Goal: Information Seeking & Learning: Learn about a topic

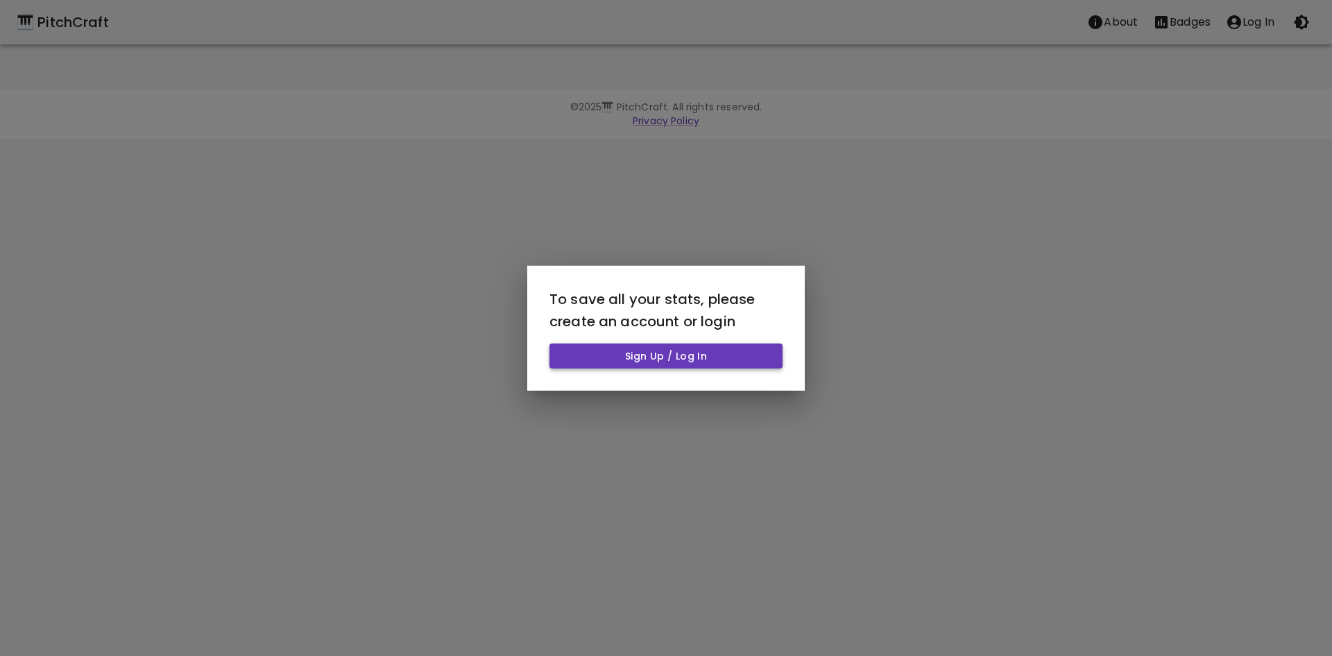
click at [716, 353] on button "Sign Up / Log In" at bounding box center [666, 356] width 233 height 26
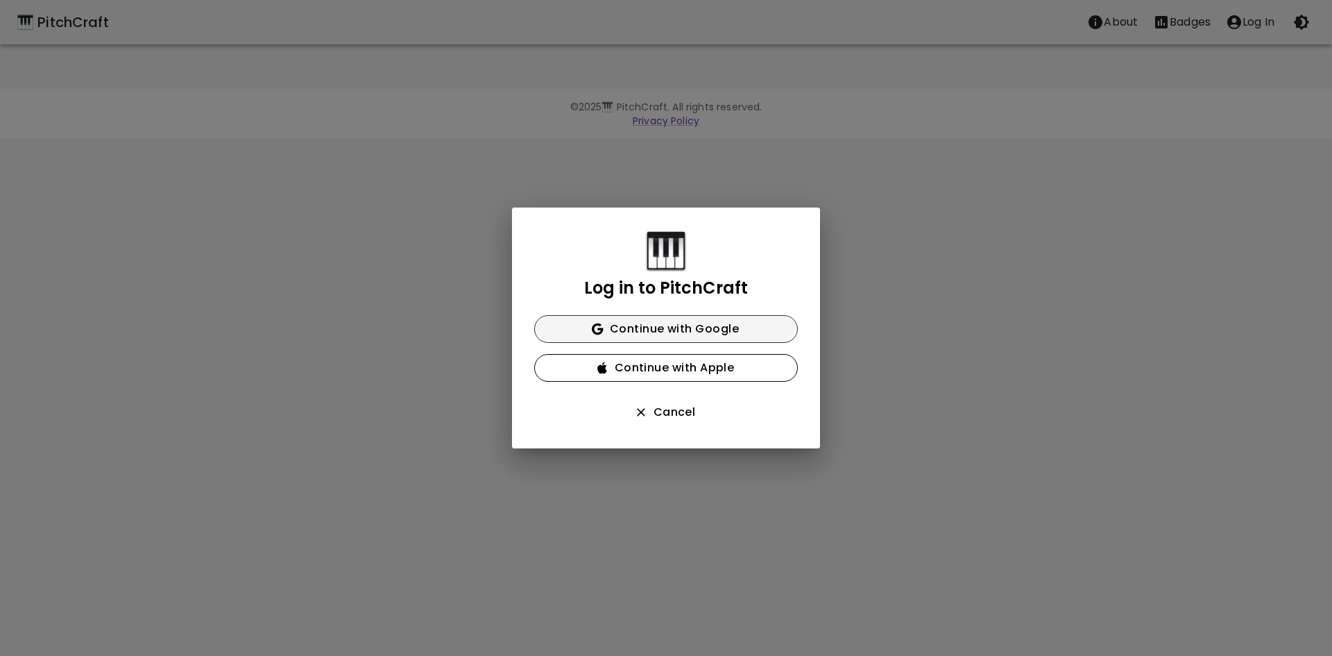
click at [712, 330] on button "Continue with Google" at bounding box center [666, 329] width 264 height 28
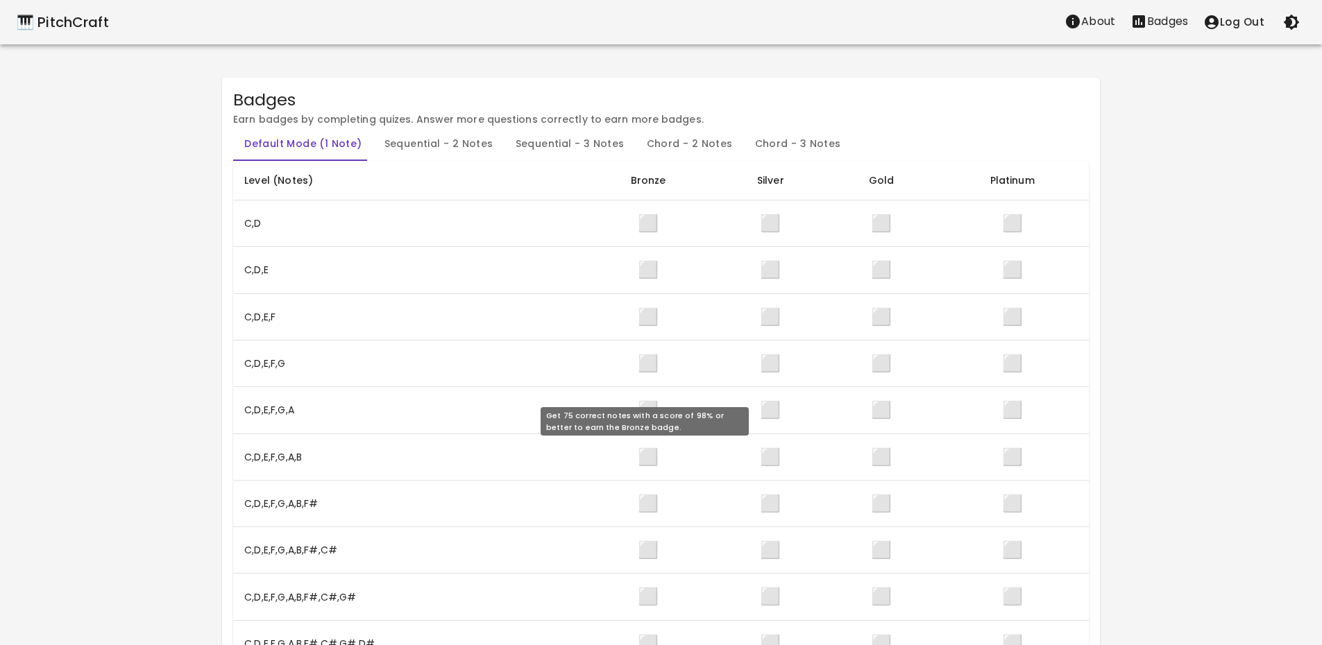
click at [647, 461] on span "⬜" at bounding box center [648, 456] width 21 height 23
click at [754, 459] on td "⬜" at bounding box center [770, 457] width 112 height 46
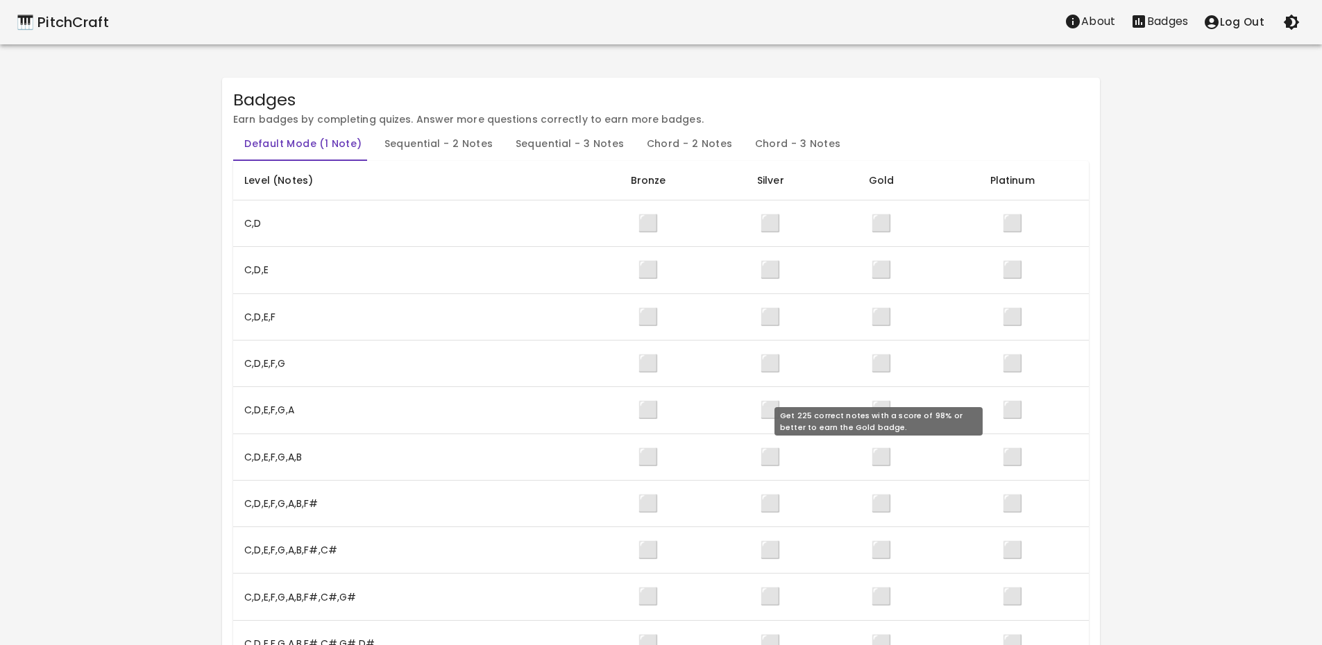
drag, startPoint x: 943, startPoint y: 458, endPoint x: 964, endPoint y: 455, distance: 21.0
click at [949, 458] on td "⬜" at bounding box center [1012, 457] width 153 height 46
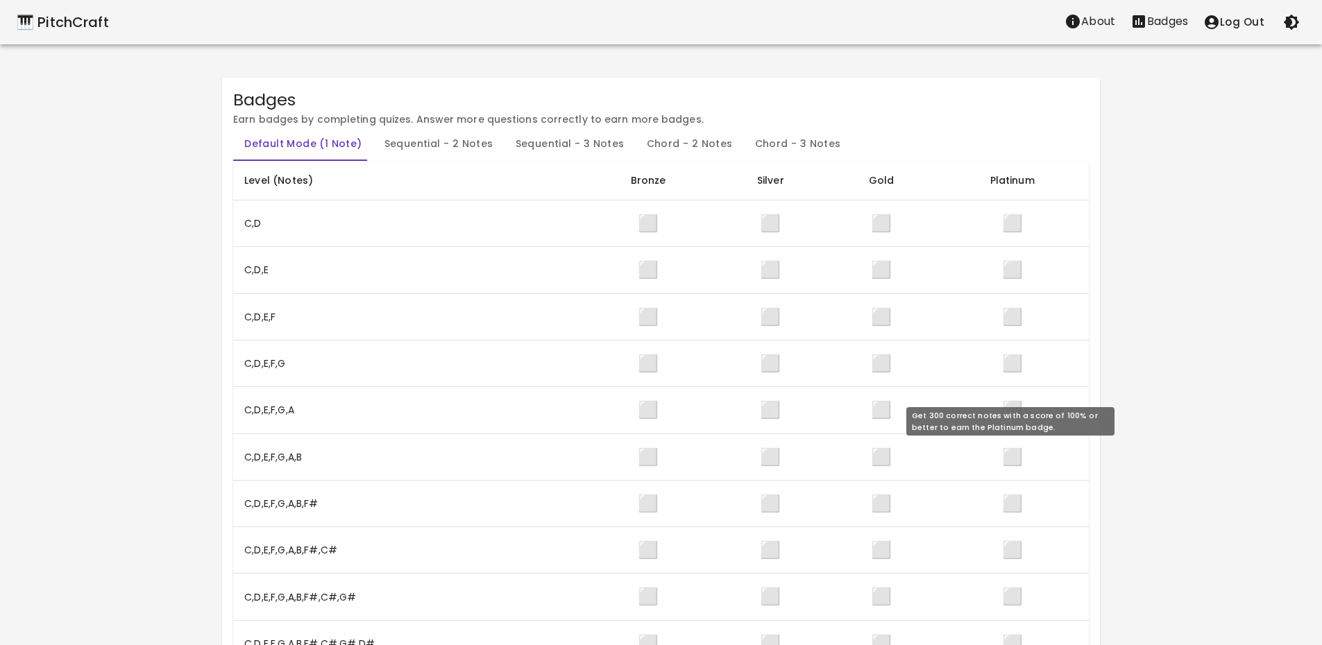
click at [1017, 451] on span "⬜" at bounding box center [1012, 456] width 21 height 23
click at [292, 459] on th "C,D,E,F,G,A,B" at bounding box center [407, 457] width 349 height 46
click at [60, 19] on div "🎹 PitchCraft" at bounding box center [63, 22] width 92 height 22
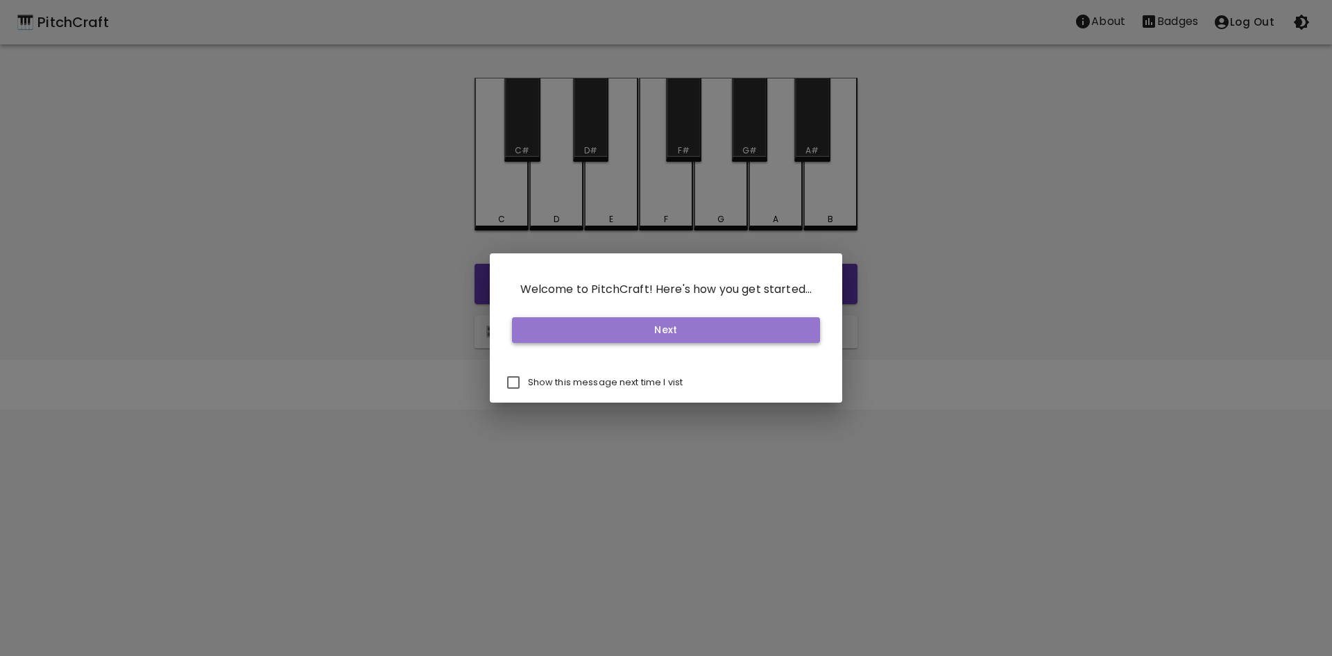
click at [688, 332] on button "Next" at bounding box center [666, 330] width 309 height 26
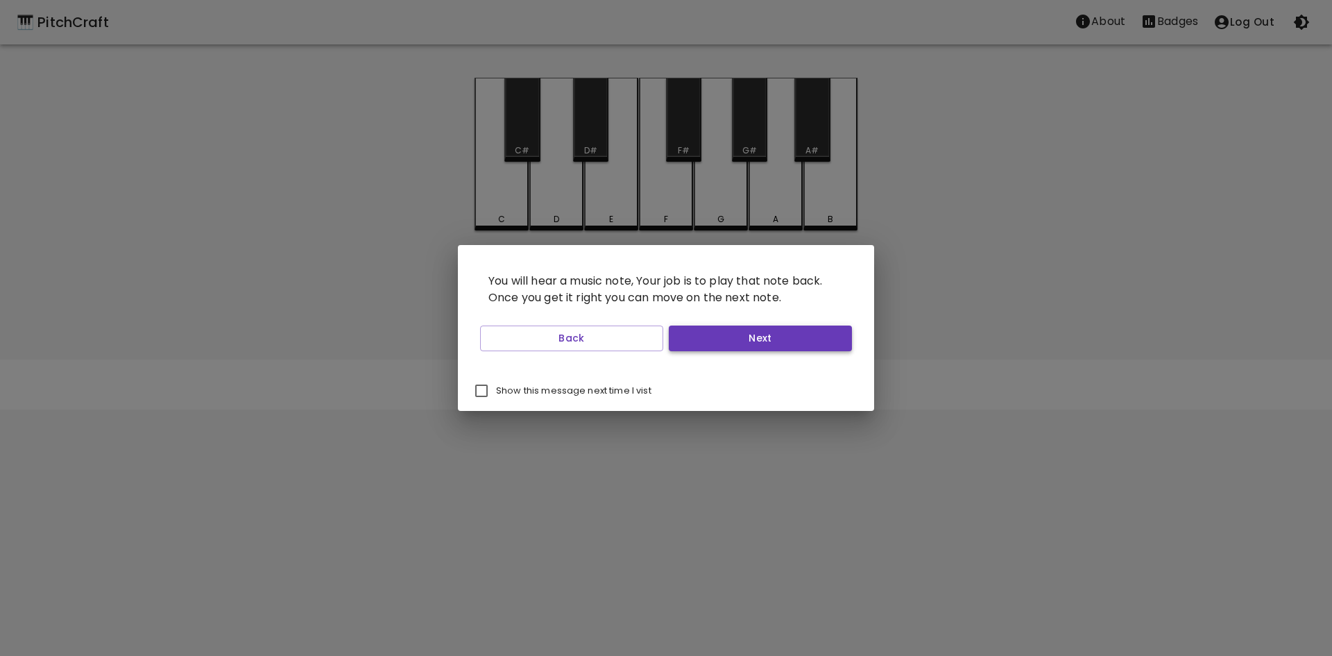
click at [790, 333] on button "Next" at bounding box center [760, 338] width 183 height 26
click at [790, 333] on button "Start Playing" at bounding box center [760, 338] width 183 height 26
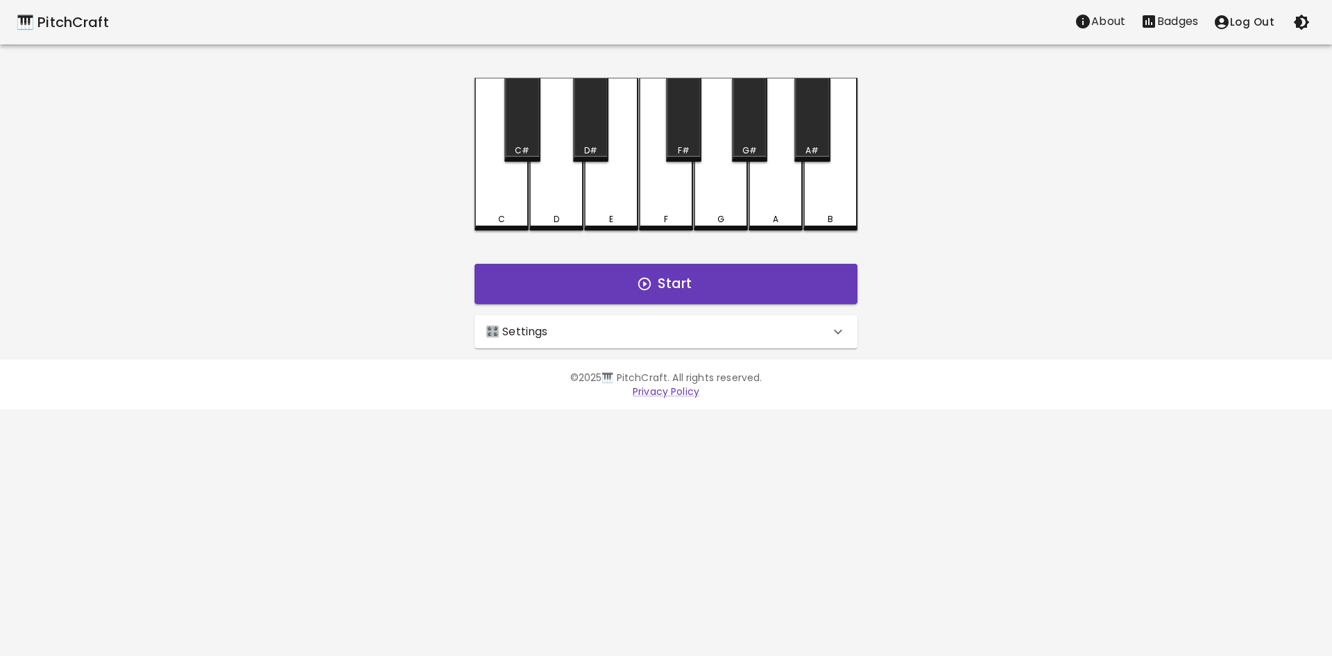
click at [633, 344] on div "🎛️ Settings" at bounding box center [666, 331] width 383 height 33
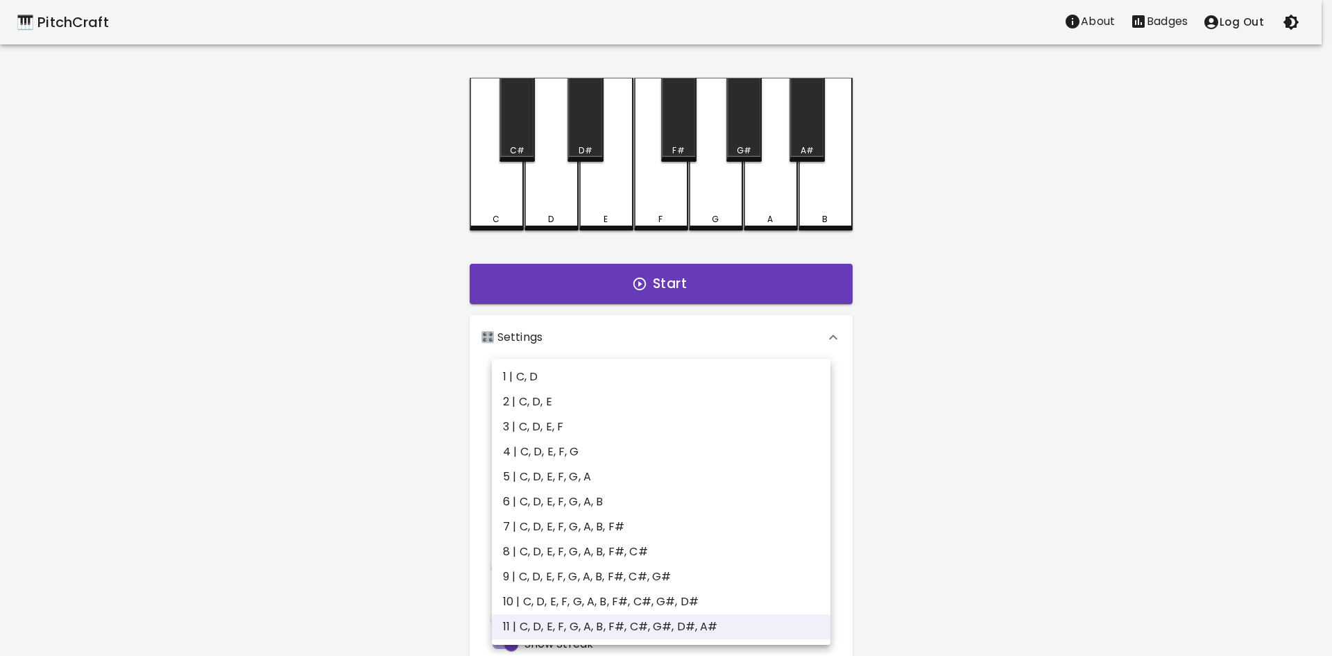
click at [729, 401] on body "🎹 PitchCraft About Badges Log Out C C# D D# E F F# G G# A A# B Start 🎛️ Setting…" at bounding box center [666, 420] width 1332 height 840
click at [622, 497] on li "6 | C, D, E, F, G, A, B" at bounding box center [661, 501] width 339 height 25
type input "11"
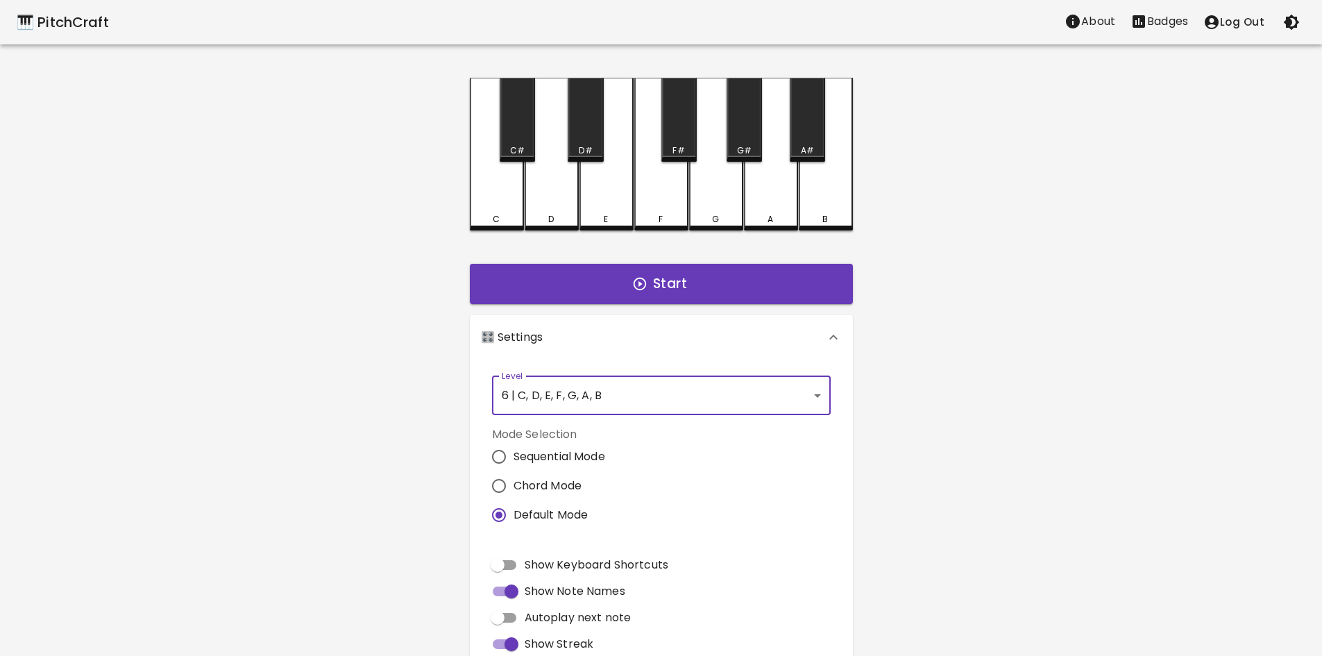
click at [930, 451] on div "🎹 PitchCraft About Badges Log Out C C# D D# E F F# G G# A A# B Start 🎛️ Setting…" at bounding box center [661, 389] width 1322 height 779
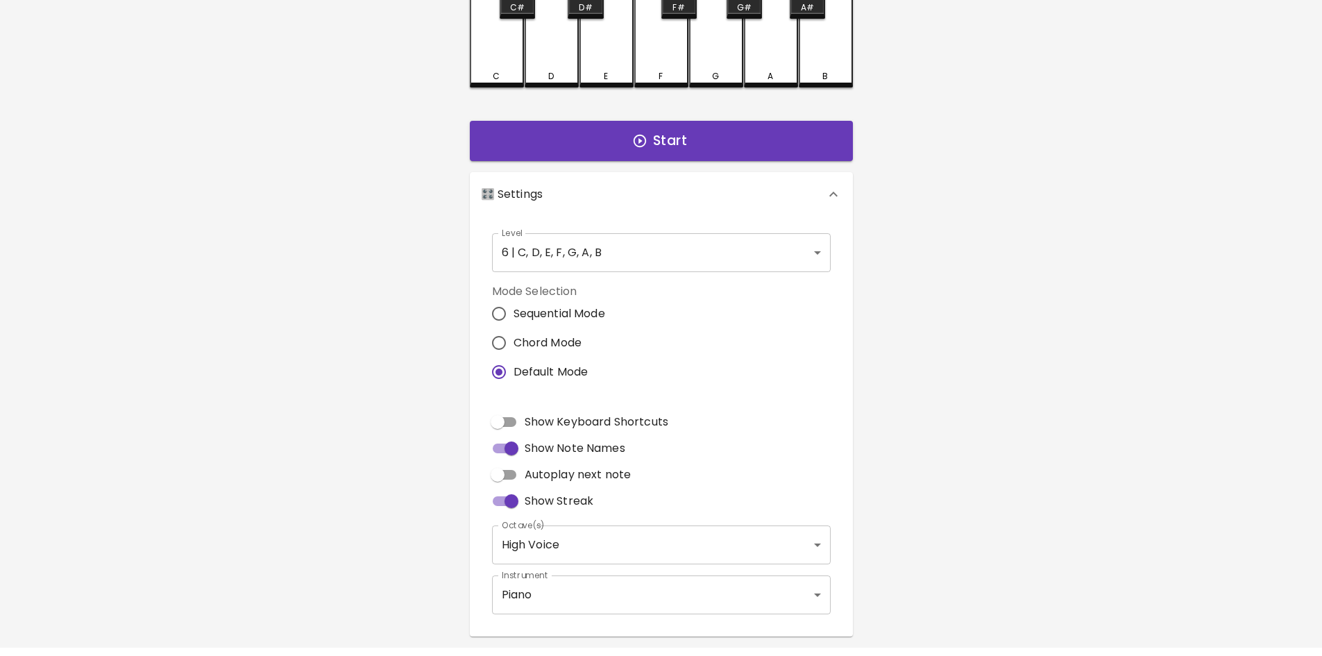
scroll to position [185, 0]
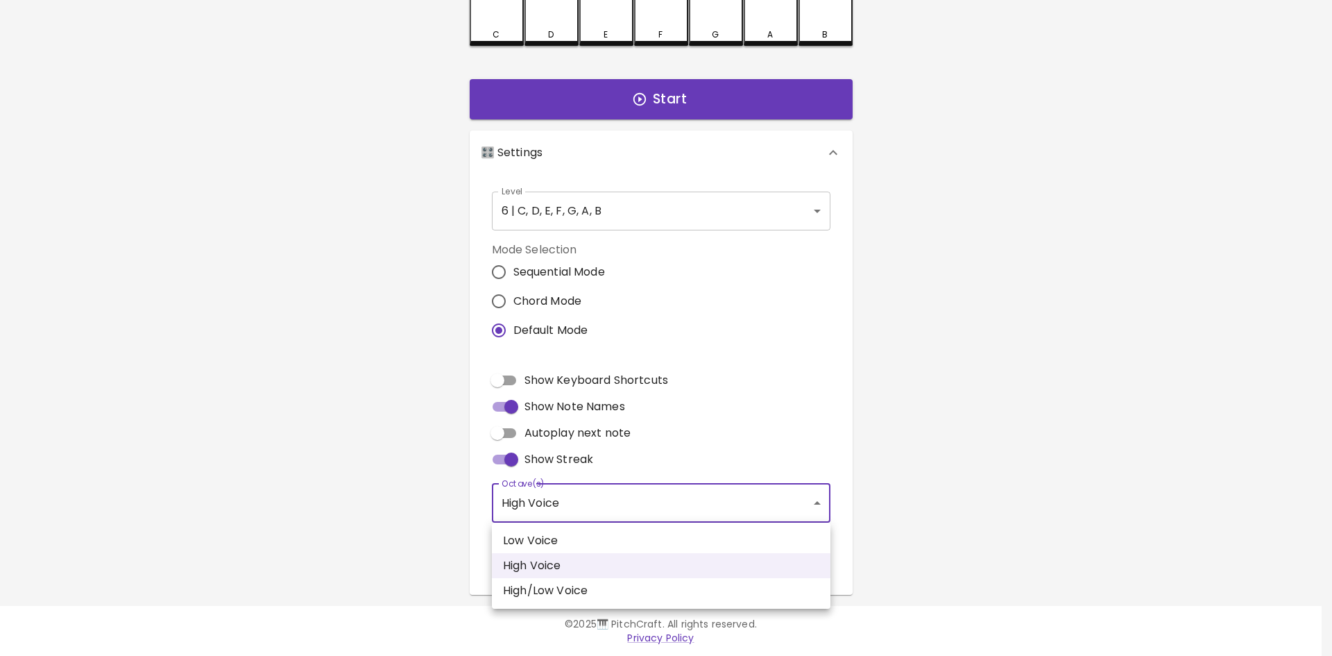
click at [813, 504] on body "🎹 PitchCraft About Badges Log Out C C# D D# E F F# G G# A A# B Start 🎛️ Setting…" at bounding box center [666, 235] width 1332 height 840
click at [813, 504] on div at bounding box center [666, 328] width 1332 height 656
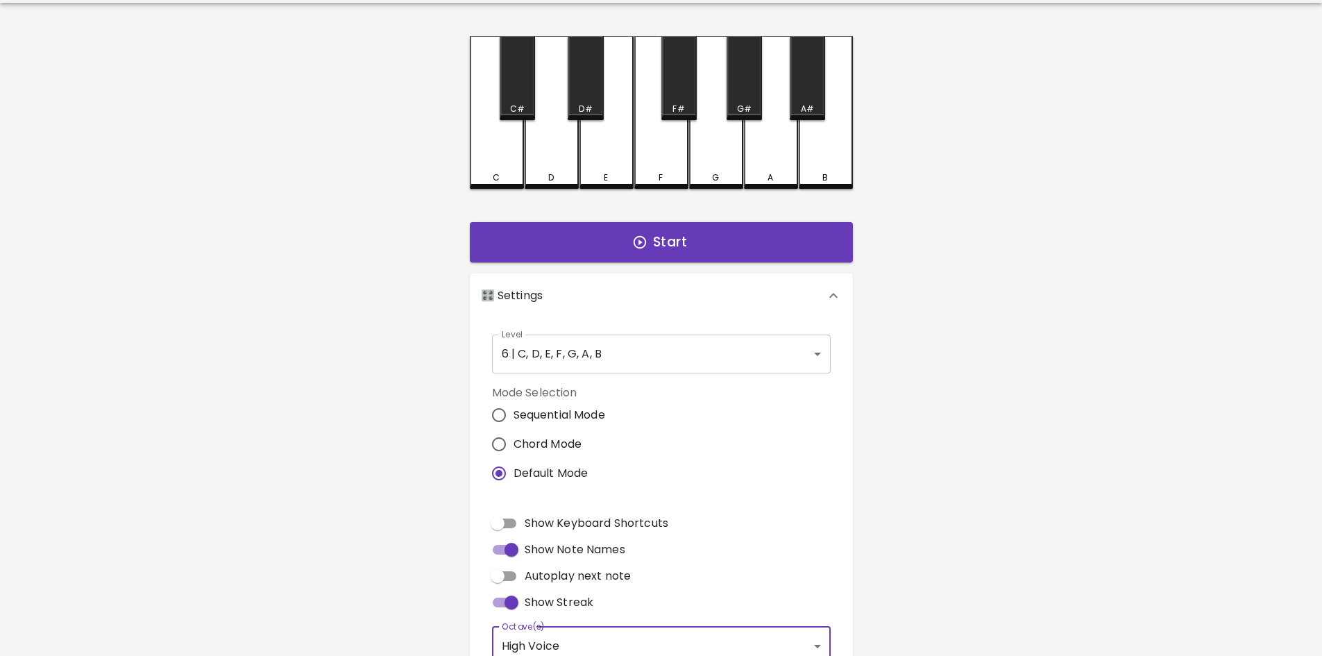
scroll to position [0, 0]
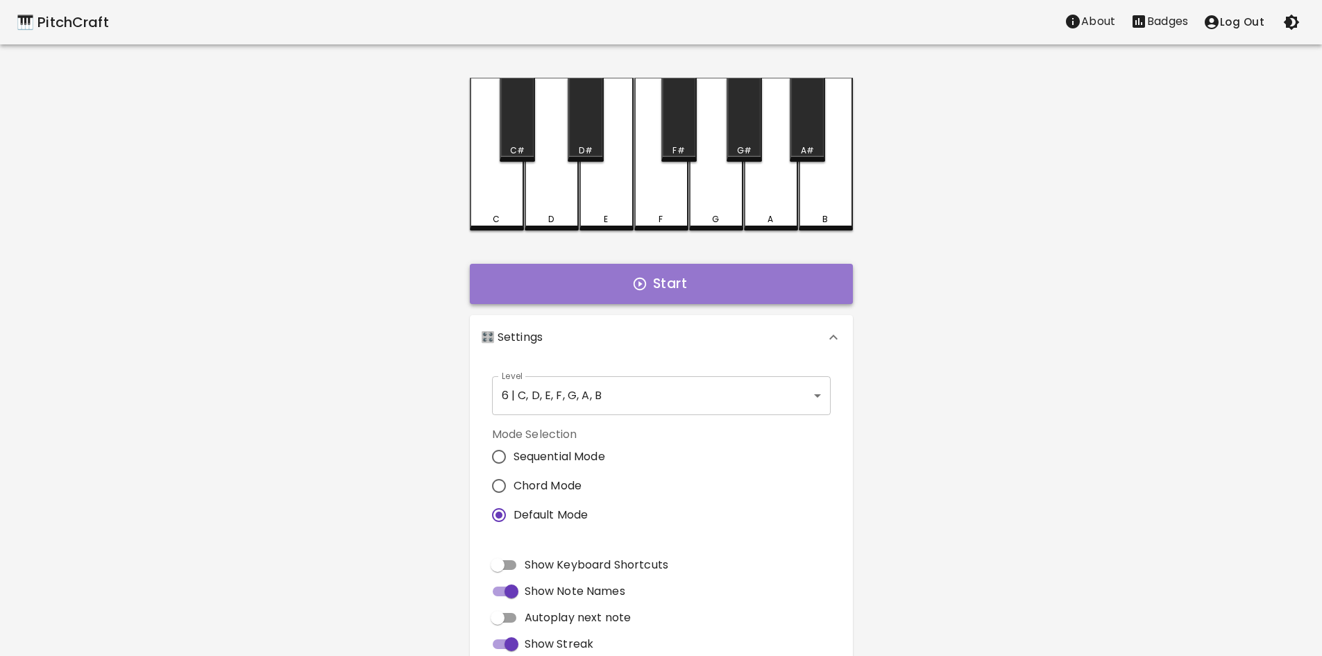
click at [671, 282] on button "Start" at bounding box center [661, 284] width 383 height 40
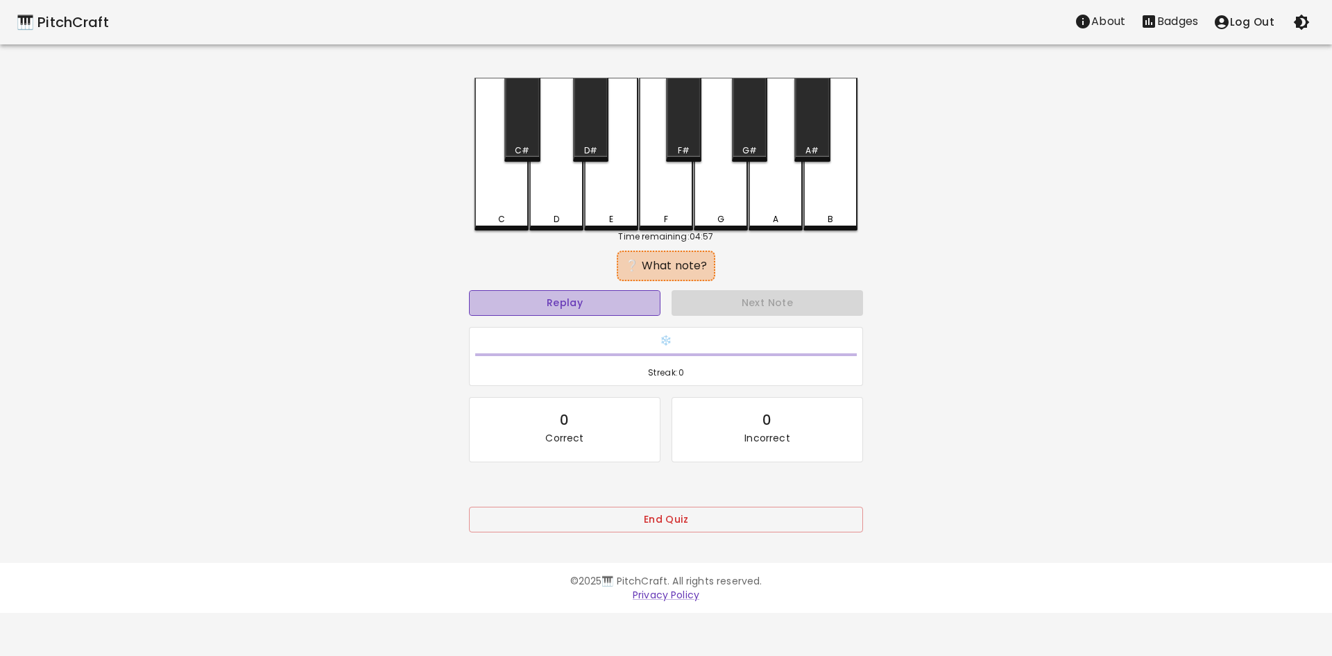
click at [616, 298] on button "Replay" at bounding box center [565, 303] width 192 height 26
click at [658, 213] on div "F" at bounding box center [665, 219] width 51 height 12
click at [567, 205] on div "D" at bounding box center [556, 154] width 54 height 153
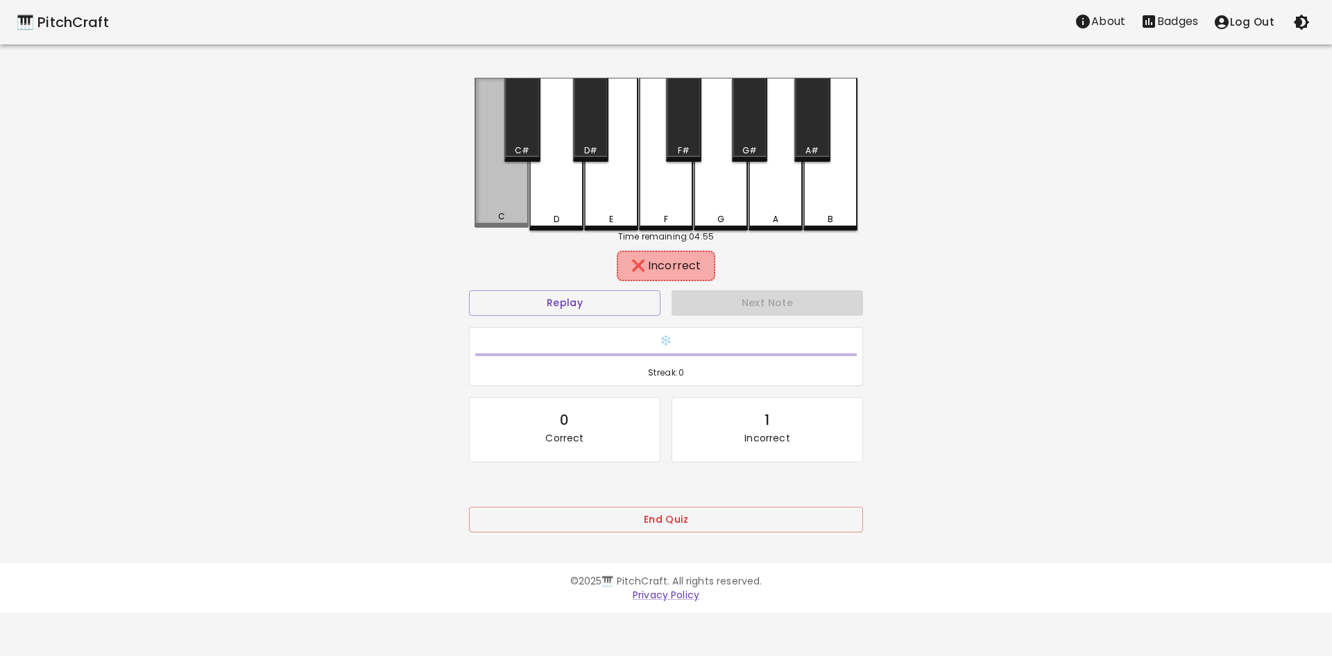
click at [488, 204] on div "C" at bounding box center [502, 153] width 54 height 150
click at [593, 195] on div "E" at bounding box center [611, 154] width 54 height 153
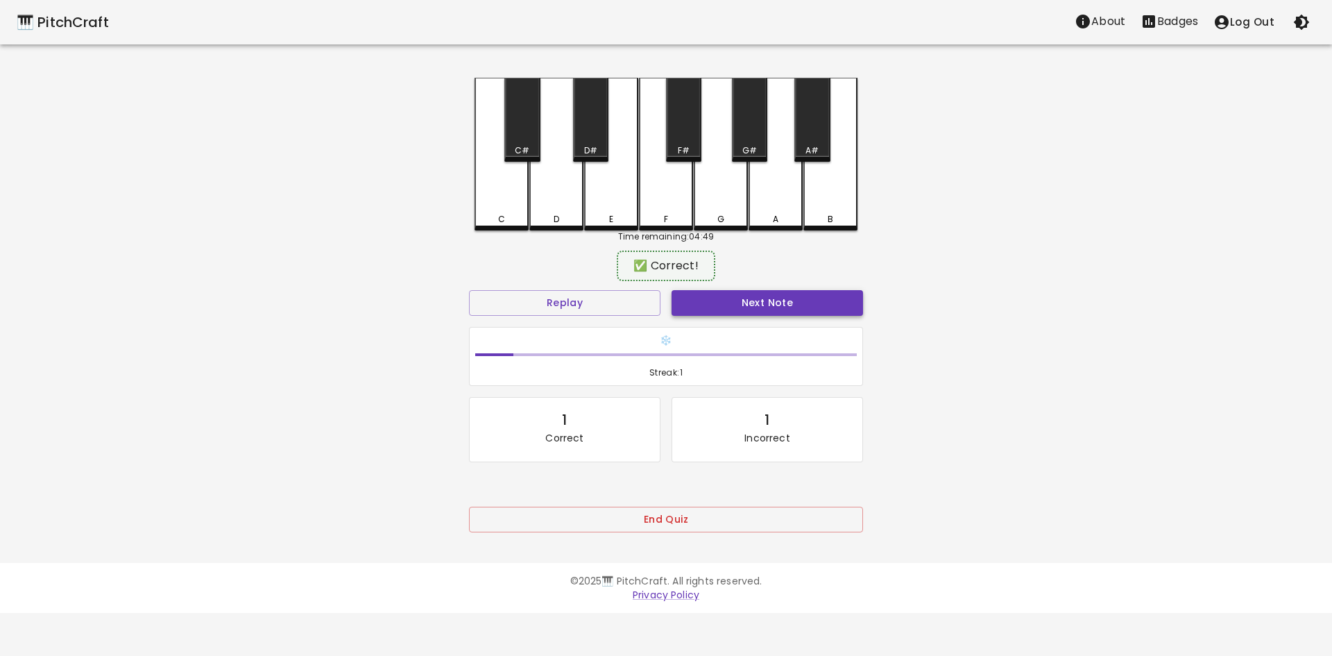
click at [728, 300] on button "Next Note" at bounding box center [768, 303] width 192 height 26
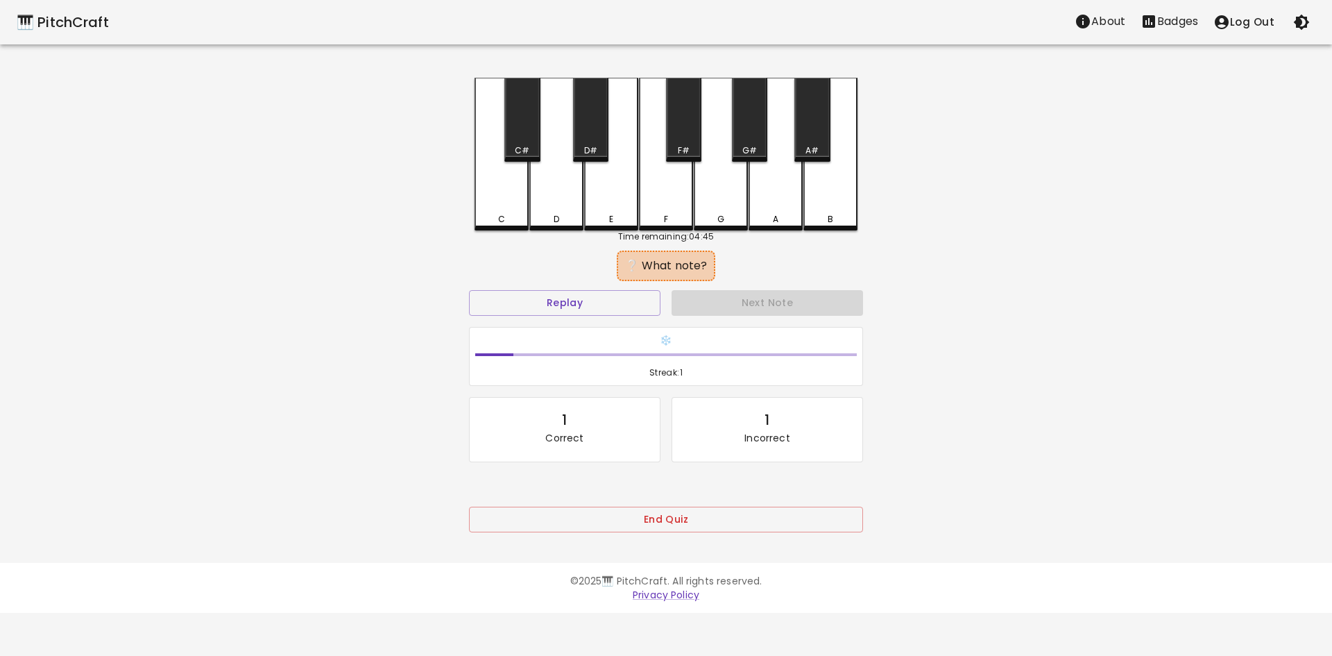
click at [560, 207] on div "D" at bounding box center [556, 154] width 54 height 153
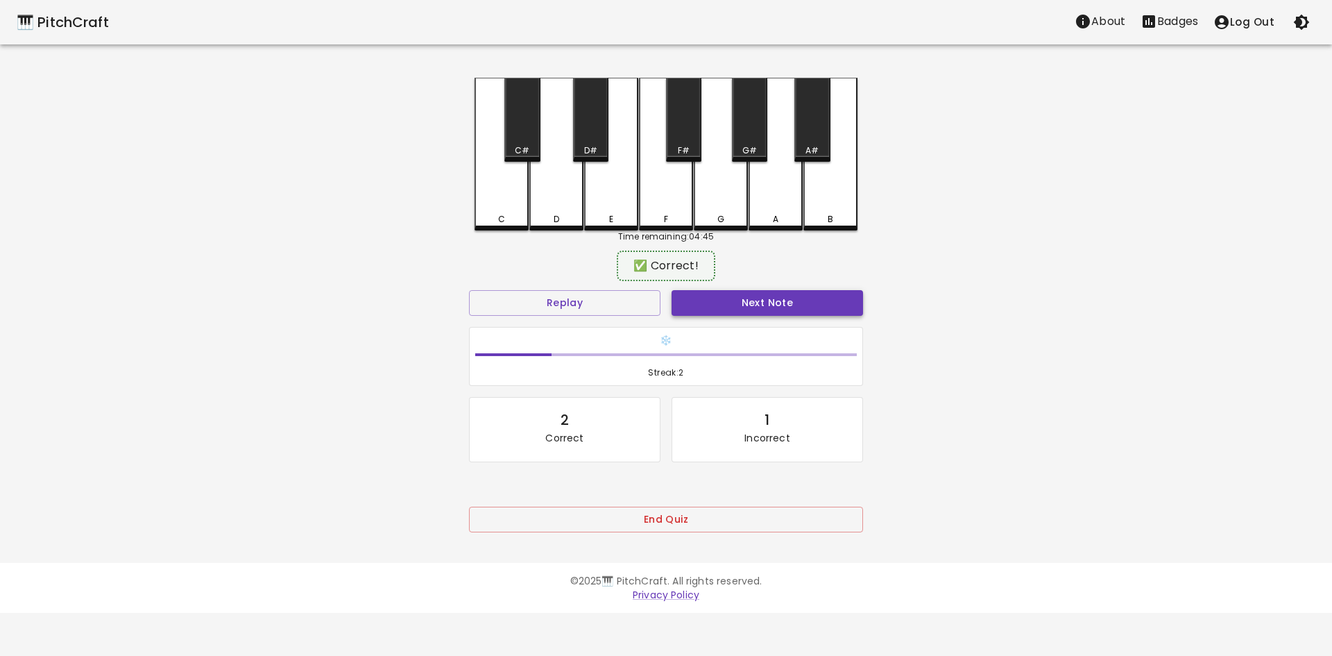
click at [835, 300] on button "Next Note" at bounding box center [768, 303] width 192 height 26
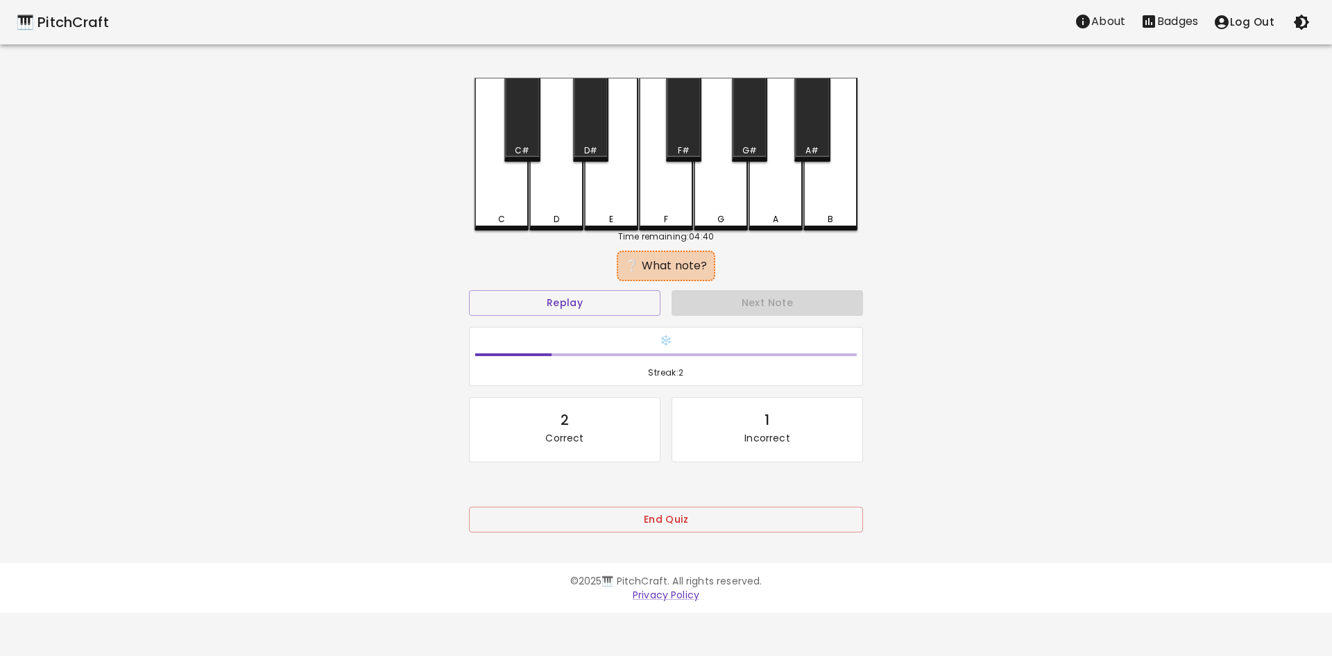
click at [602, 206] on div "E" at bounding box center [611, 154] width 54 height 153
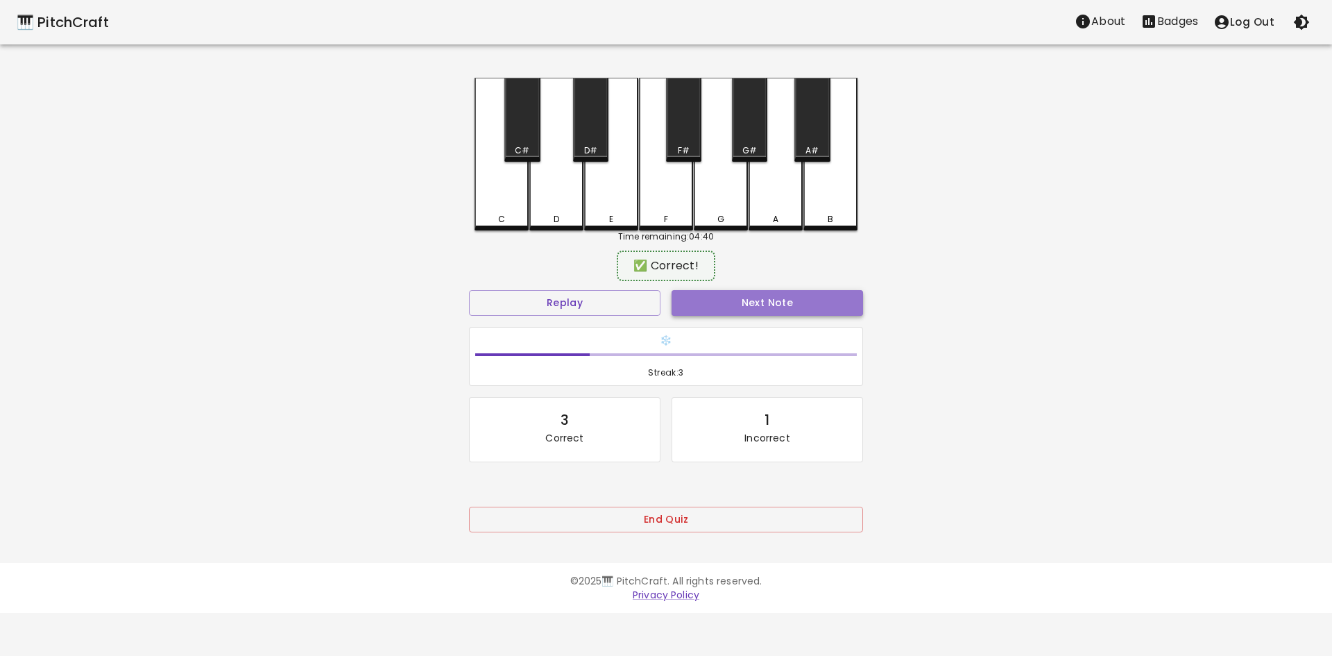
click at [800, 291] on button "Next Note" at bounding box center [768, 303] width 192 height 26
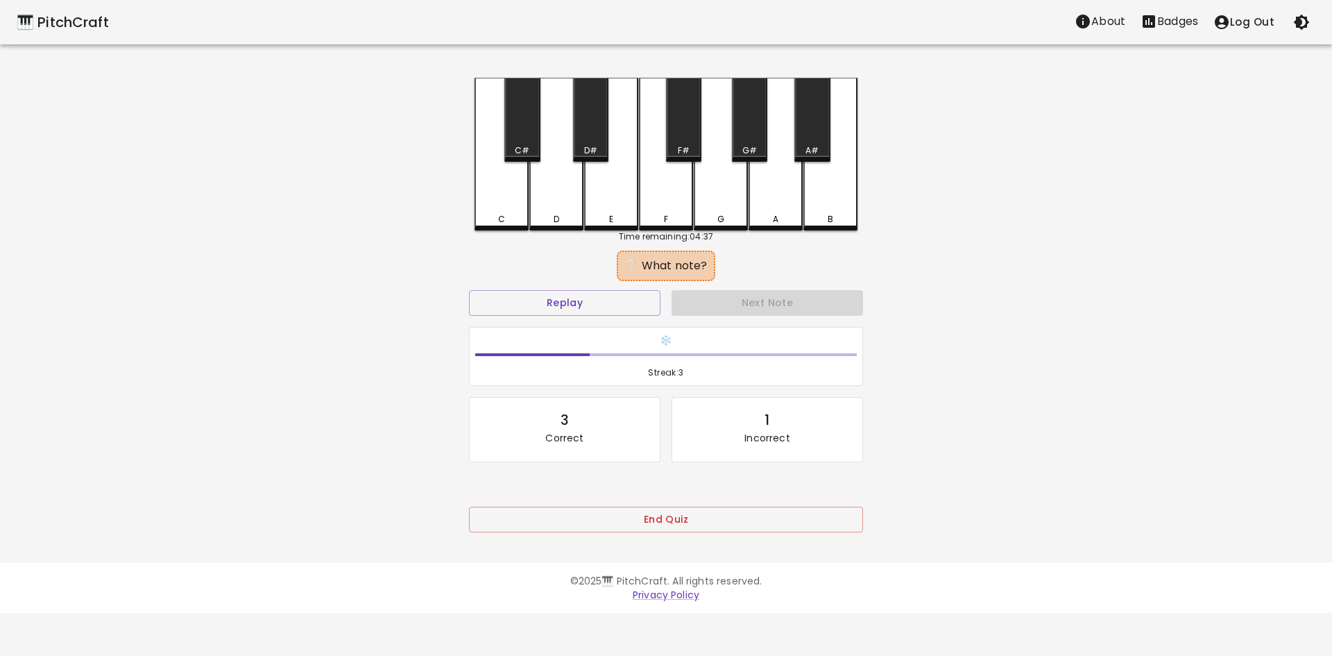
click at [811, 201] on div "B" at bounding box center [831, 154] width 54 height 153
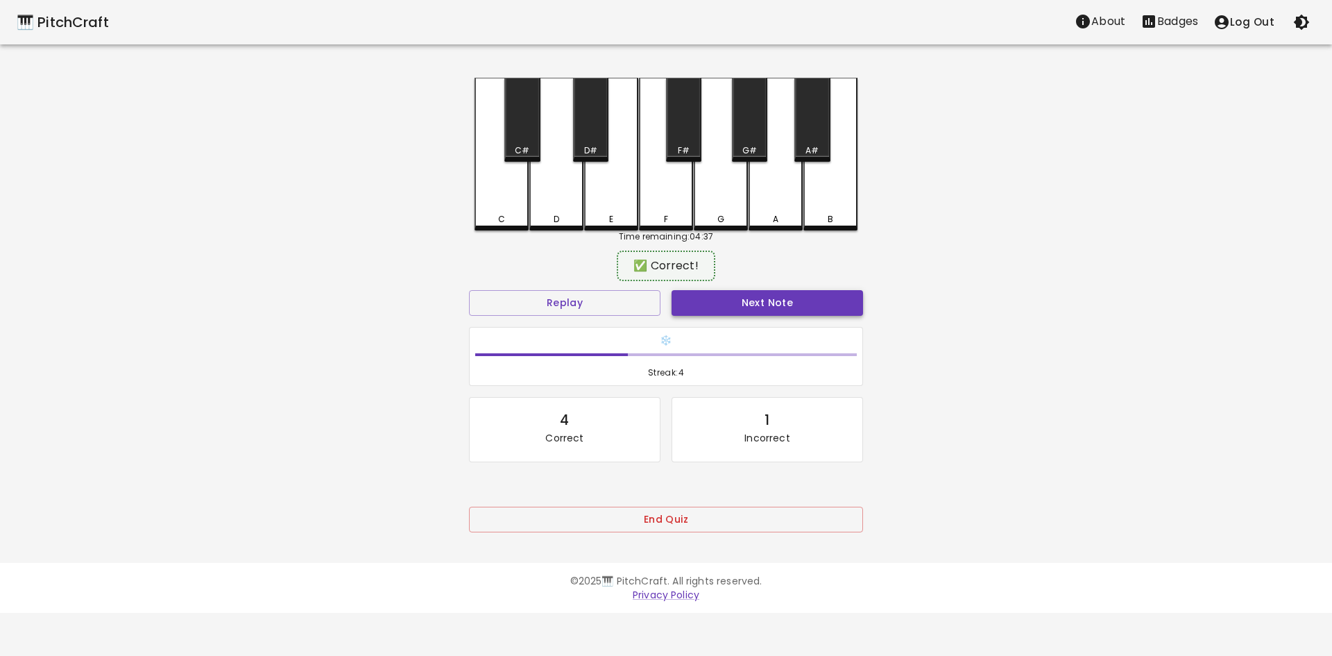
click at [783, 297] on button "Next Note" at bounding box center [768, 303] width 192 height 26
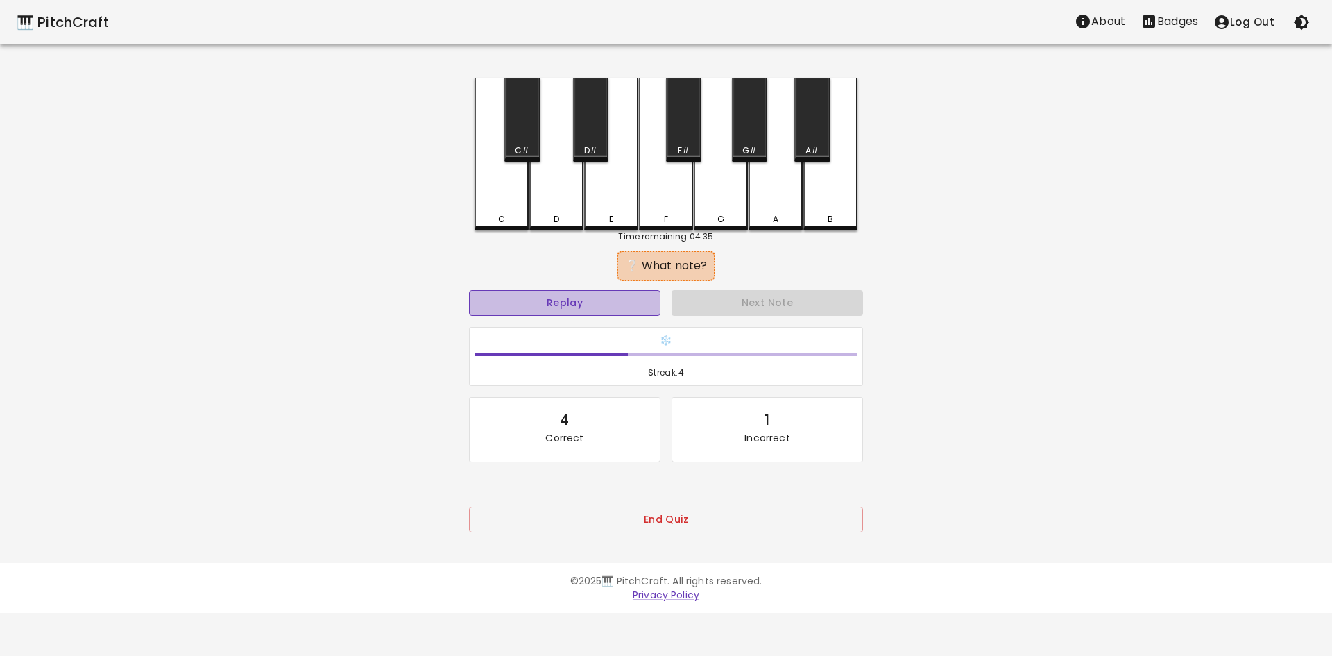
click at [632, 297] on button "Replay" at bounding box center [565, 303] width 192 height 26
click at [621, 306] on button "Replay" at bounding box center [565, 303] width 192 height 26
click at [759, 202] on div "A" at bounding box center [776, 154] width 54 height 153
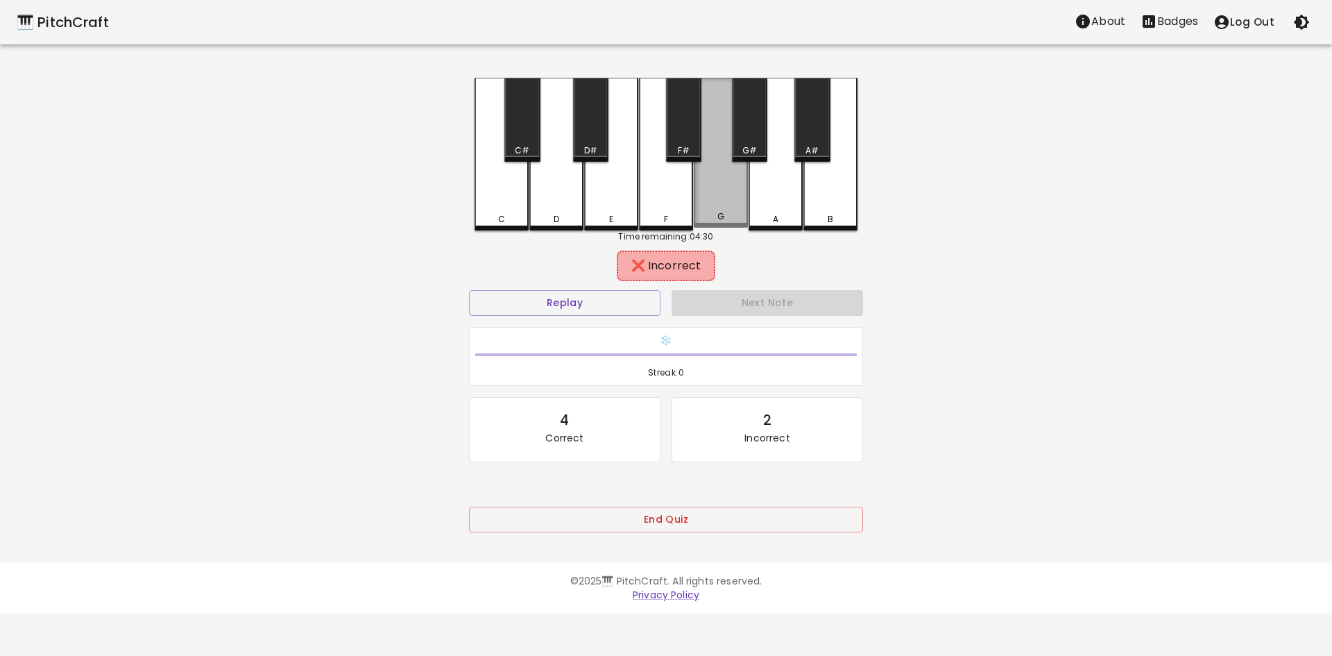
click at [729, 203] on div "G" at bounding box center [721, 153] width 54 height 150
click at [534, 201] on div "D" at bounding box center [556, 154] width 54 height 153
click at [507, 201] on div "C" at bounding box center [502, 154] width 54 height 153
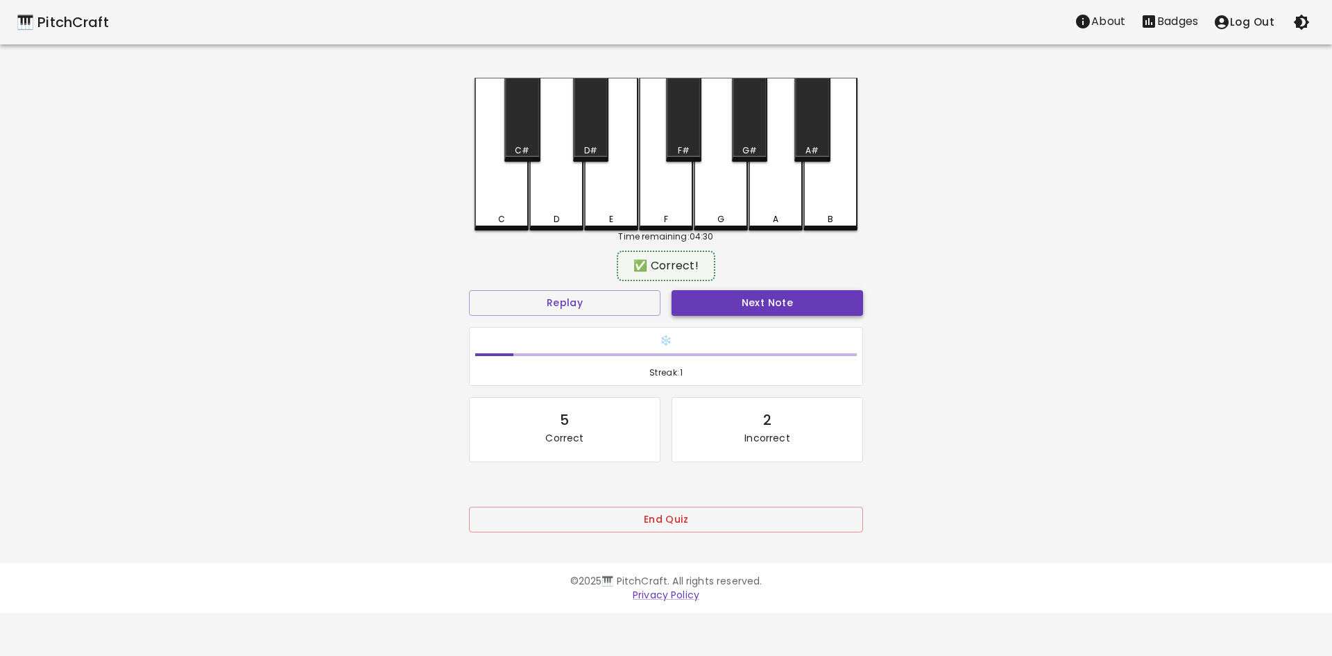
click at [804, 300] on button "Next Note" at bounding box center [768, 303] width 192 height 26
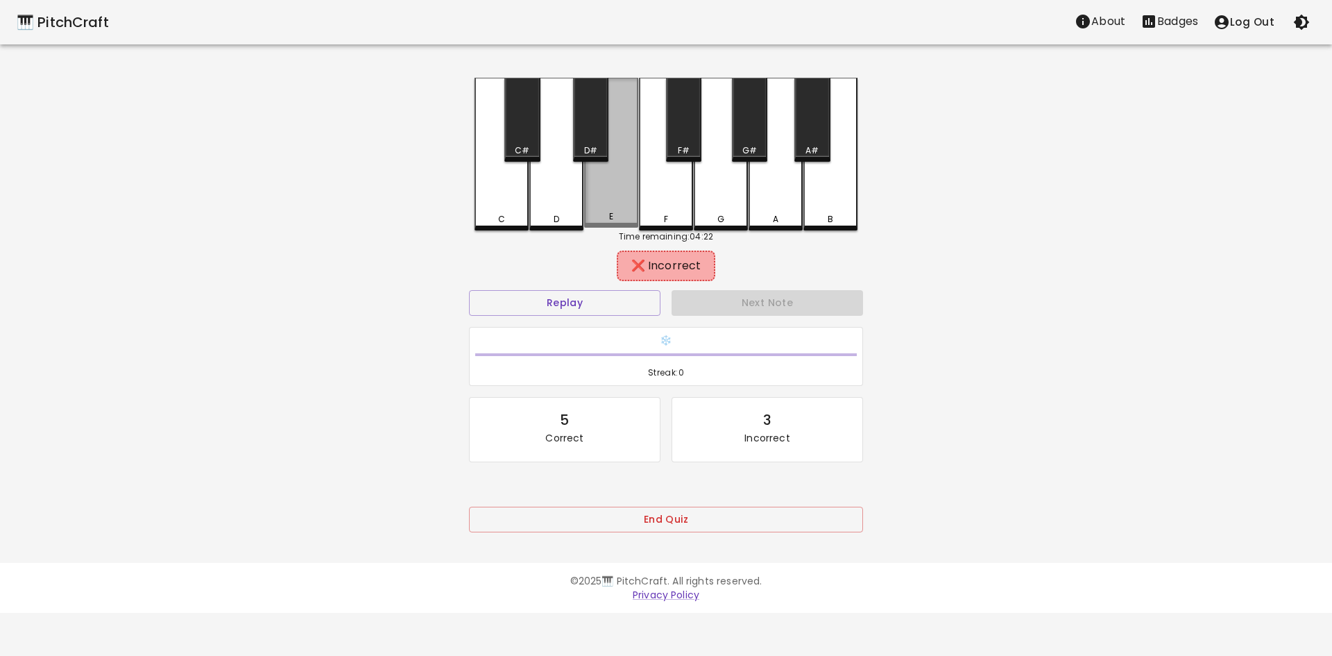
click at [595, 199] on div "E" at bounding box center [611, 153] width 54 height 150
click at [637, 198] on div "E" at bounding box center [611, 154] width 54 height 153
click at [673, 202] on div "F" at bounding box center [666, 154] width 54 height 153
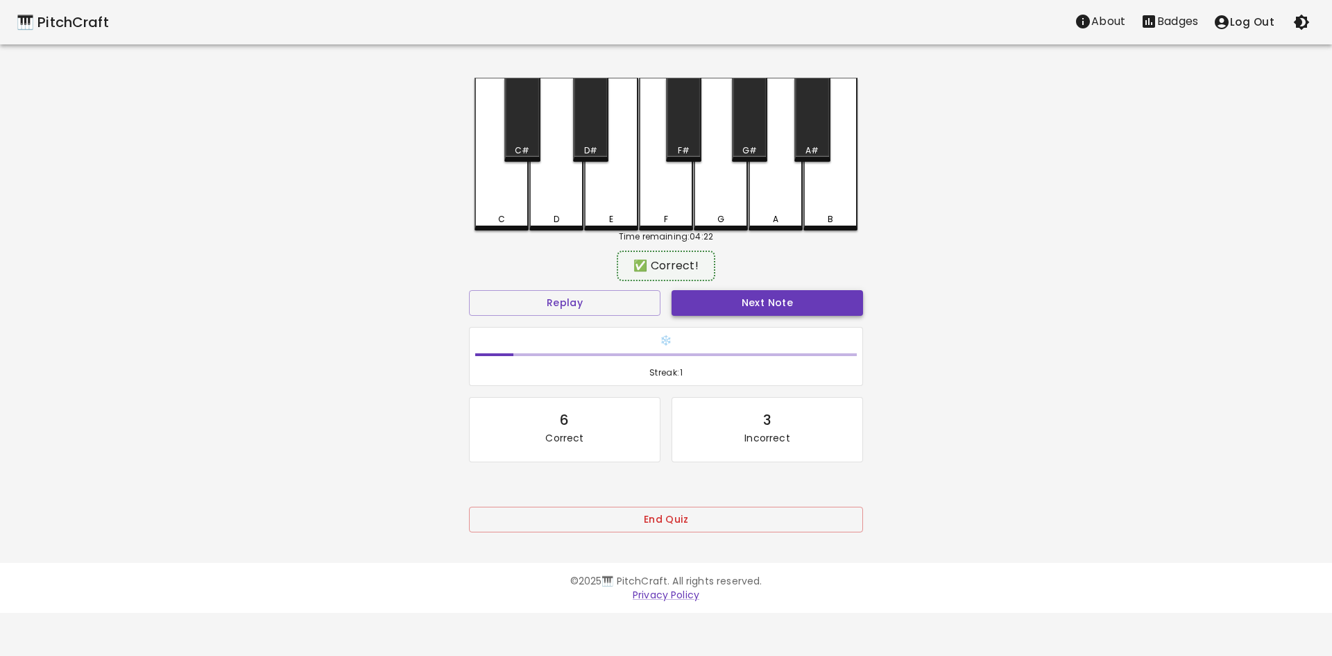
click at [752, 303] on button "Next Note" at bounding box center [768, 303] width 192 height 26
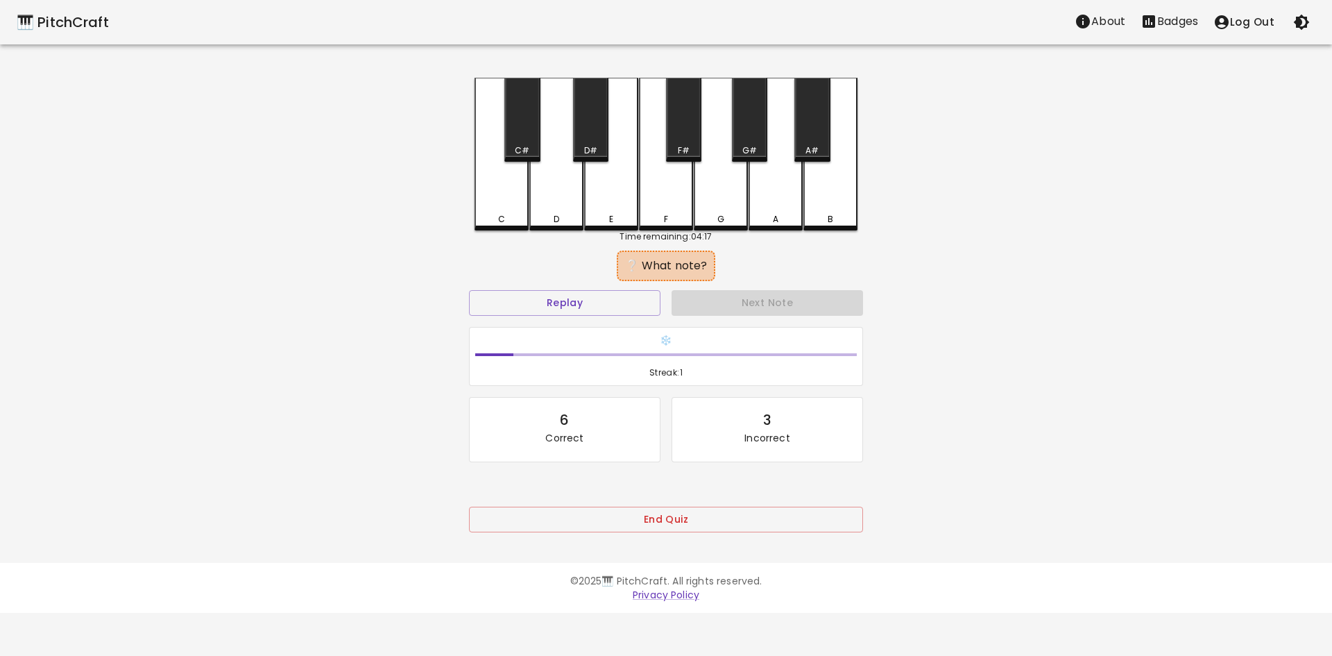
click at [736, 204] on div "G" at bounding box center [721, 154] width 54 height 153
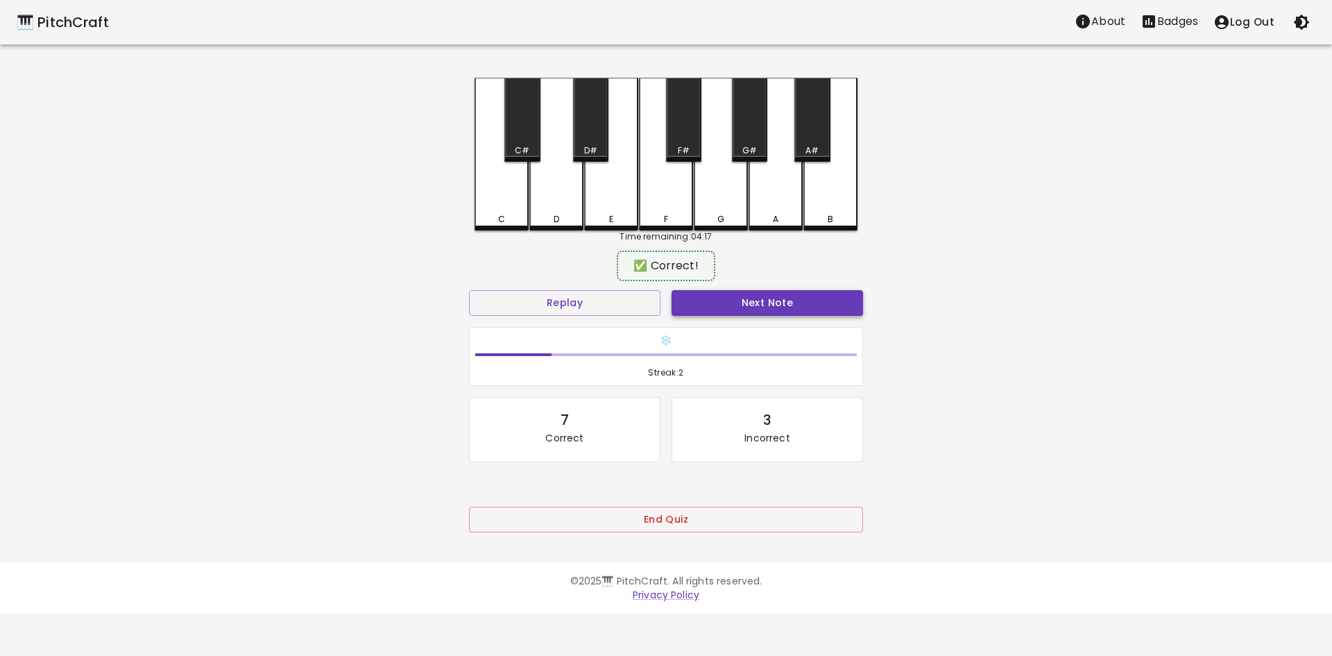
click at [804, 312] on button "Next Note" at bounding box center [768, 303] width 192 height 26
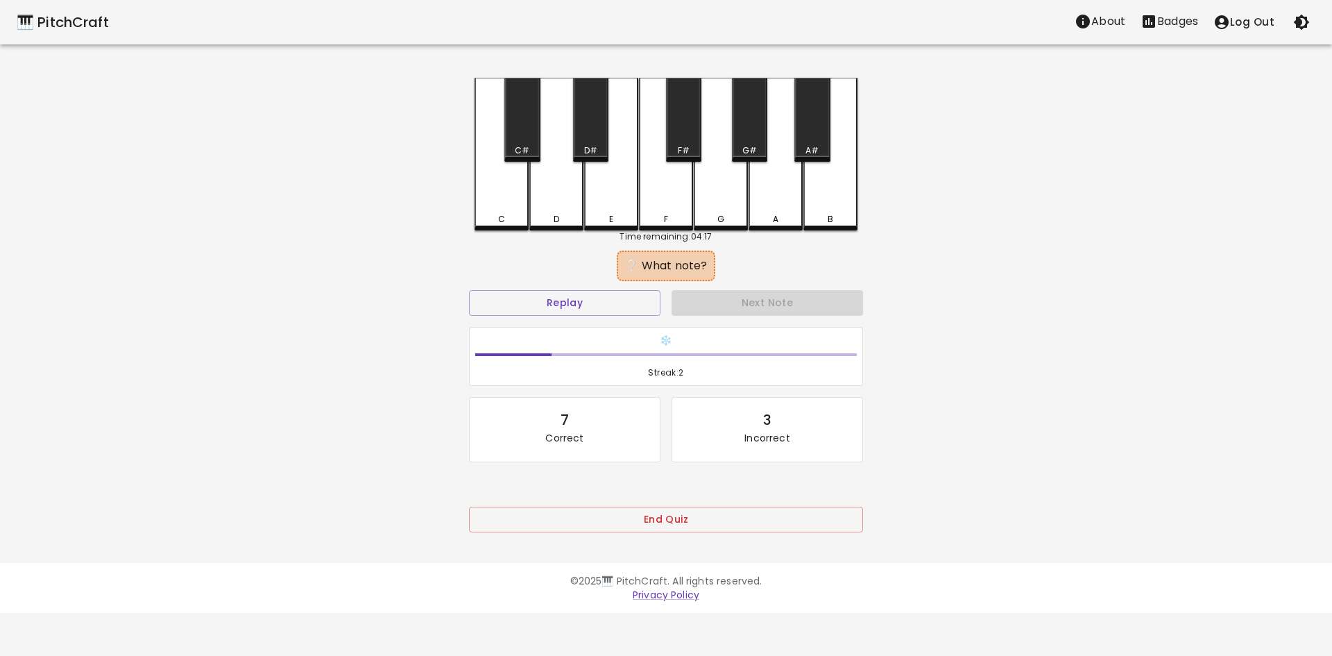
click at [722, 198] on div "G" at bounding box center [721, 154] width 54 height 153
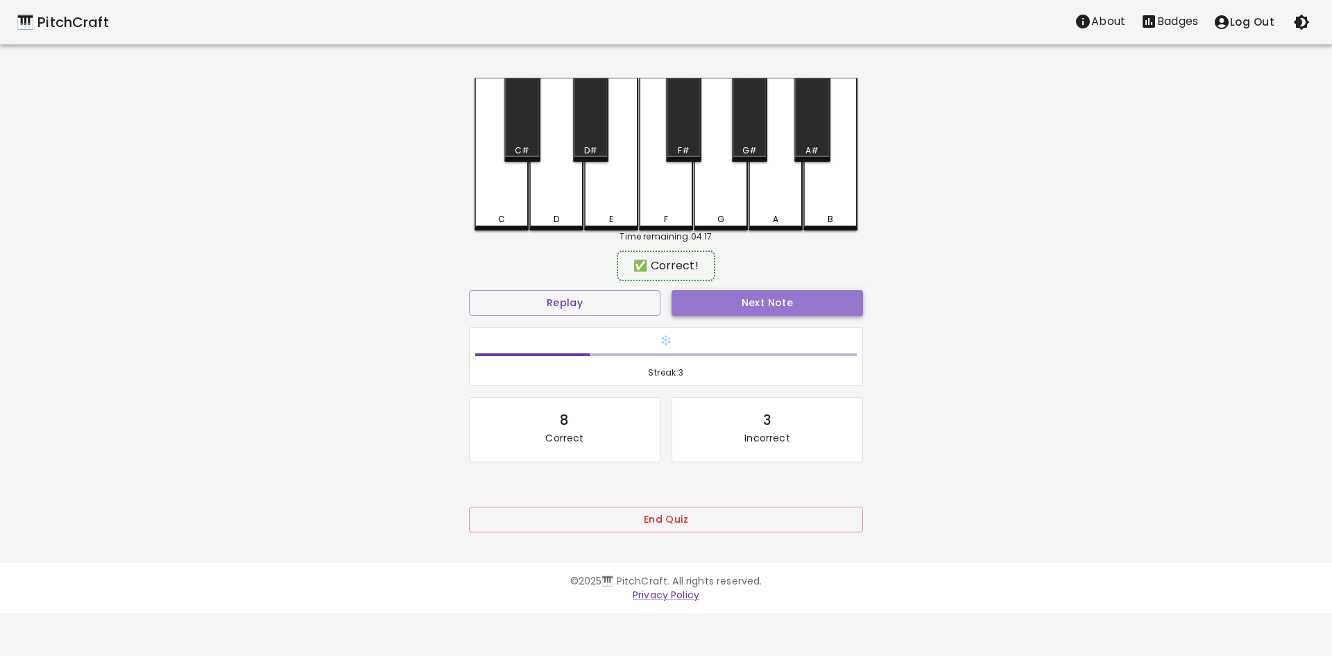
click at [795, 302] on button "Next Note" at bounding box center [768, 303] width 192 height 26
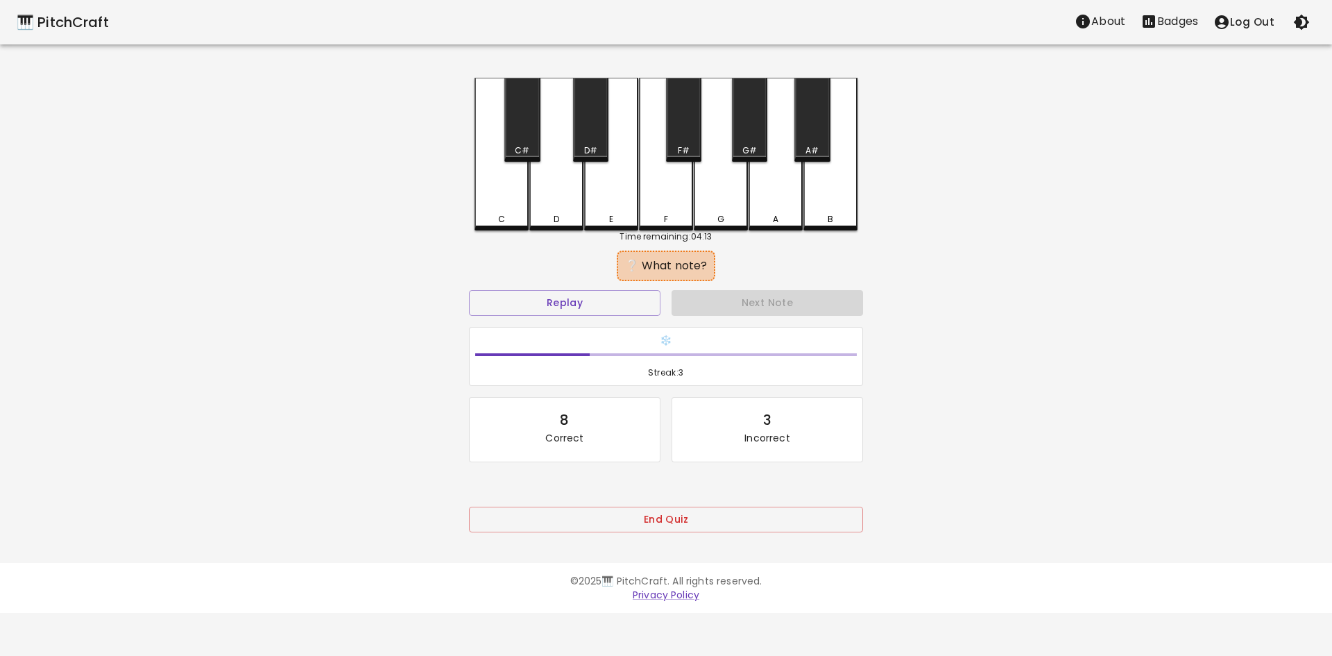
click at [783, 207] on div "A" at bounding box center [776, 154] width 54 height 153
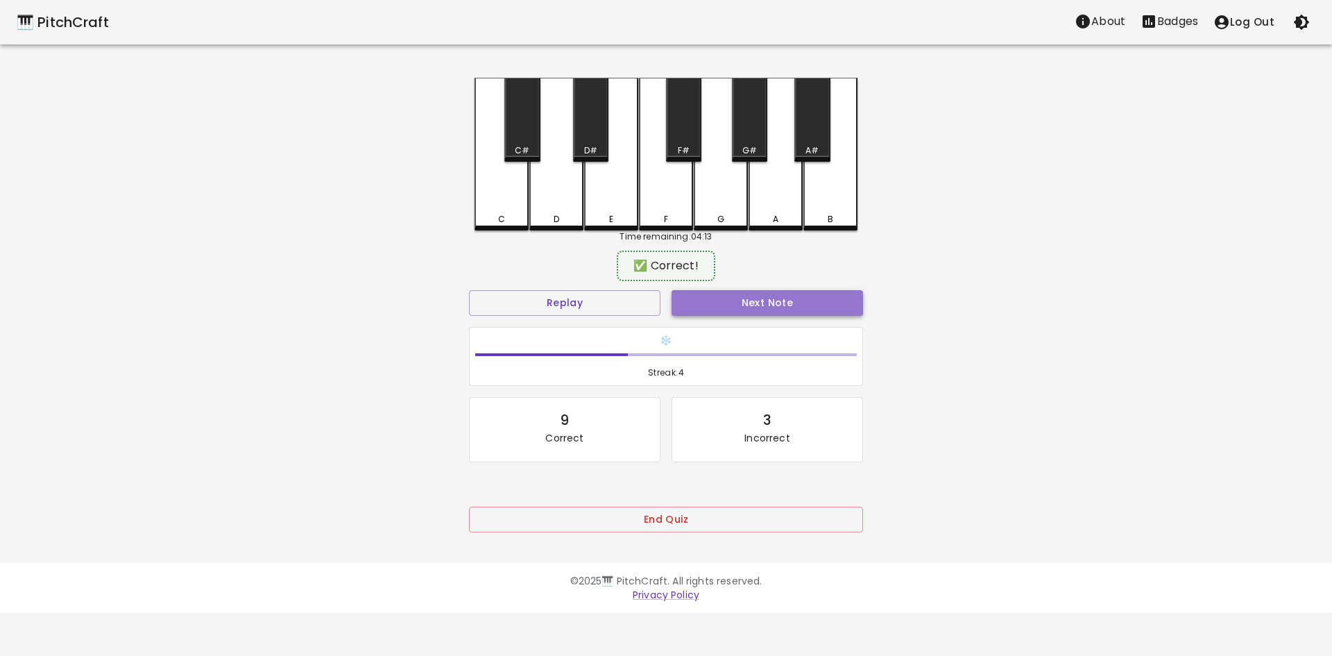
click at [808, 307] on button "Next Note" at bounding box center [768, 303] width 192 height 26
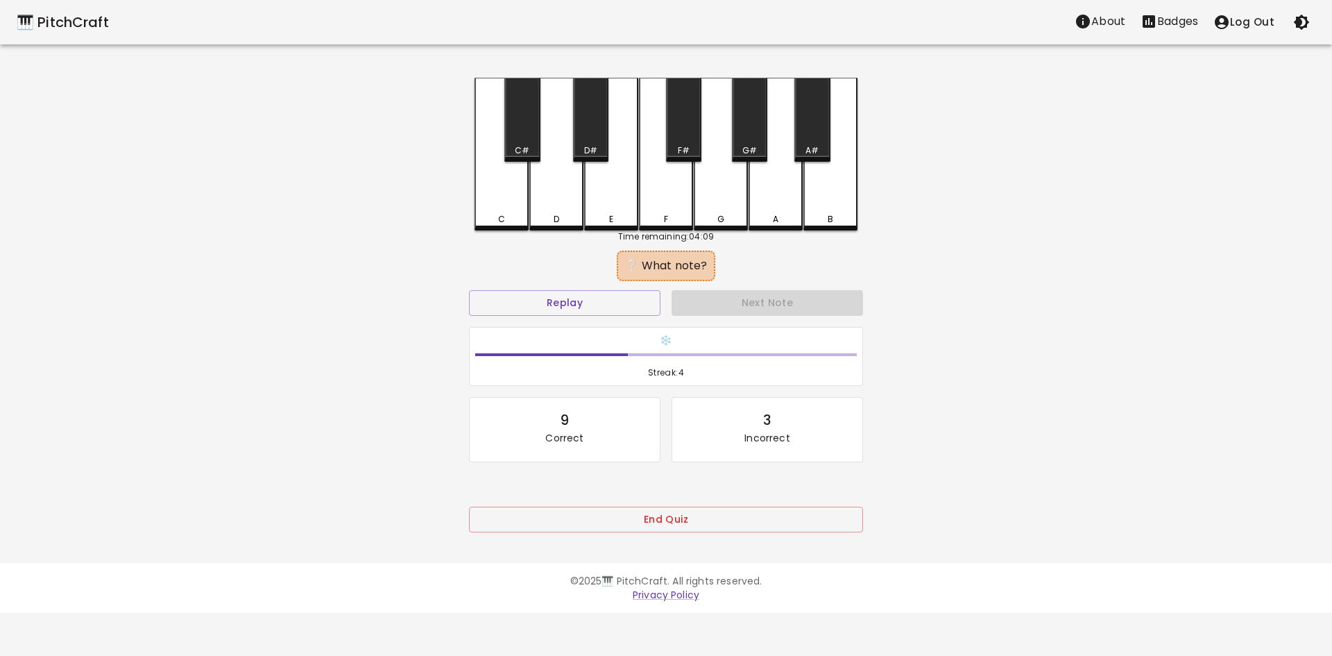
click at [617, 208] on div "E" at bounding box center [611, 154] width 54 height 153
click at [559, 212] on div "D" at bounding box center [556, 154] width 54 height 153
click at [509, 210] on div "C" at bounding box center [502, 154] width 54 height 153
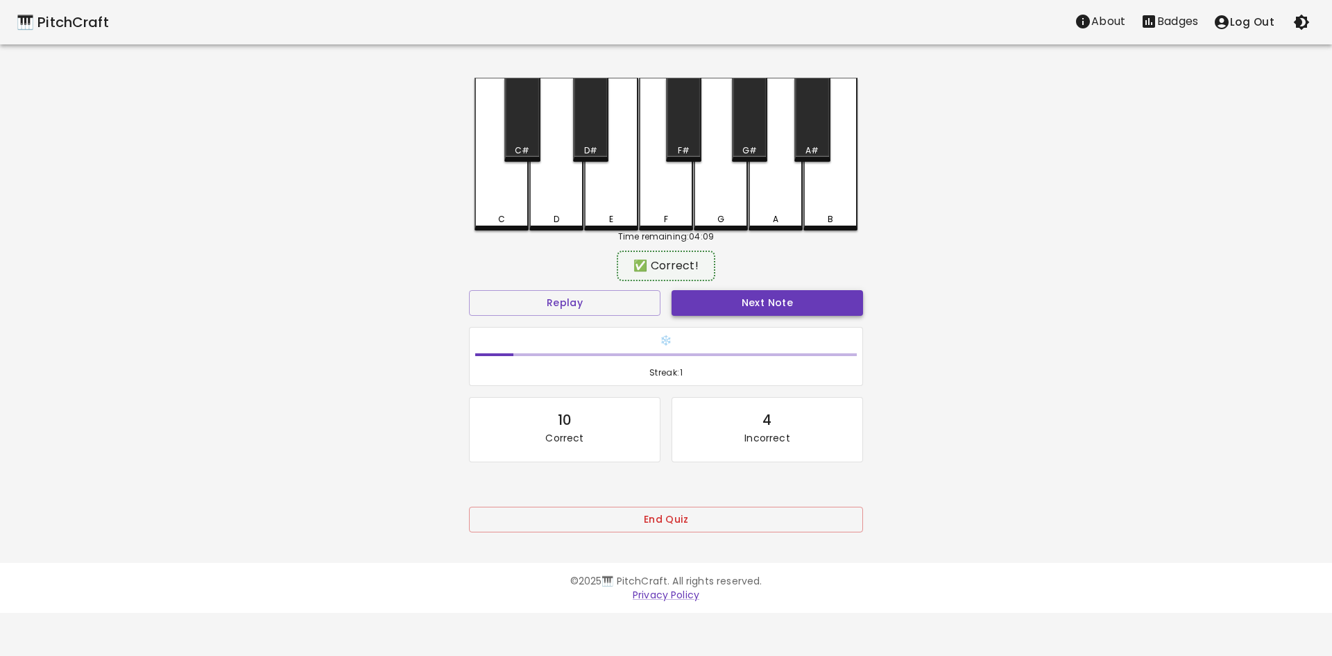
click at [775, 306] on button "Next Note" at bounding box center [768, 303] width 192 height 26
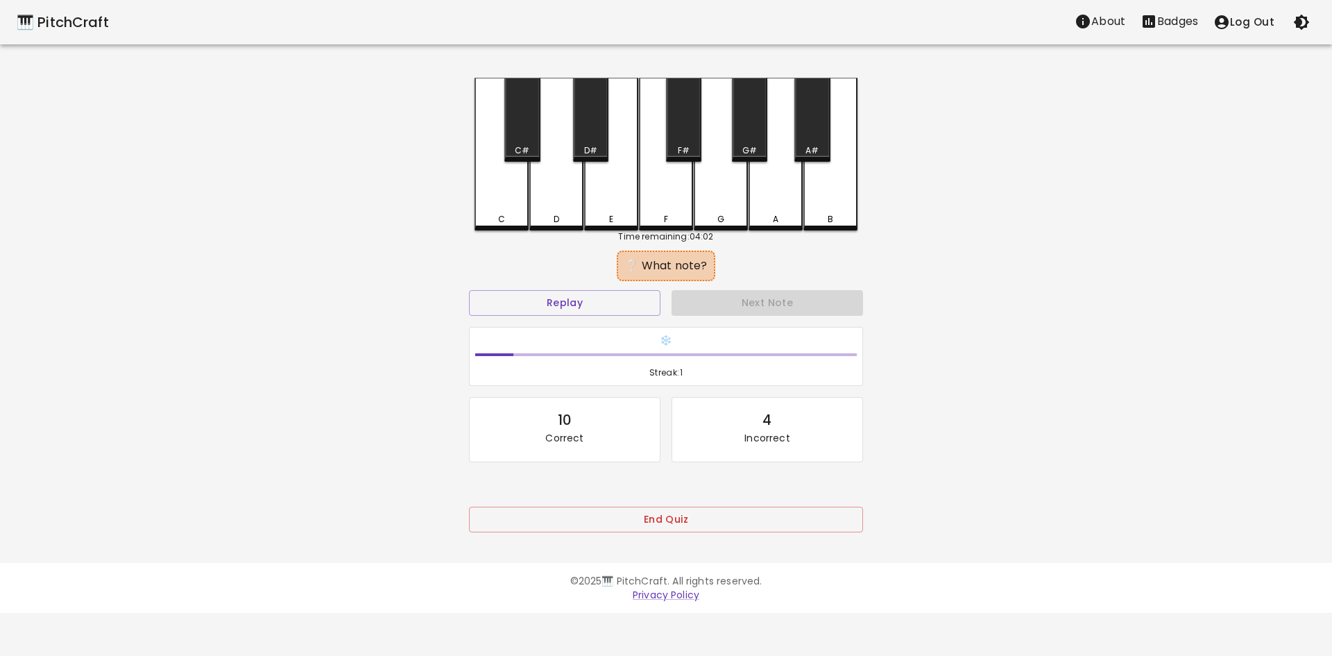
click at [656, 196] on div "F" at bounding box center [666, 154] width 54 height 153
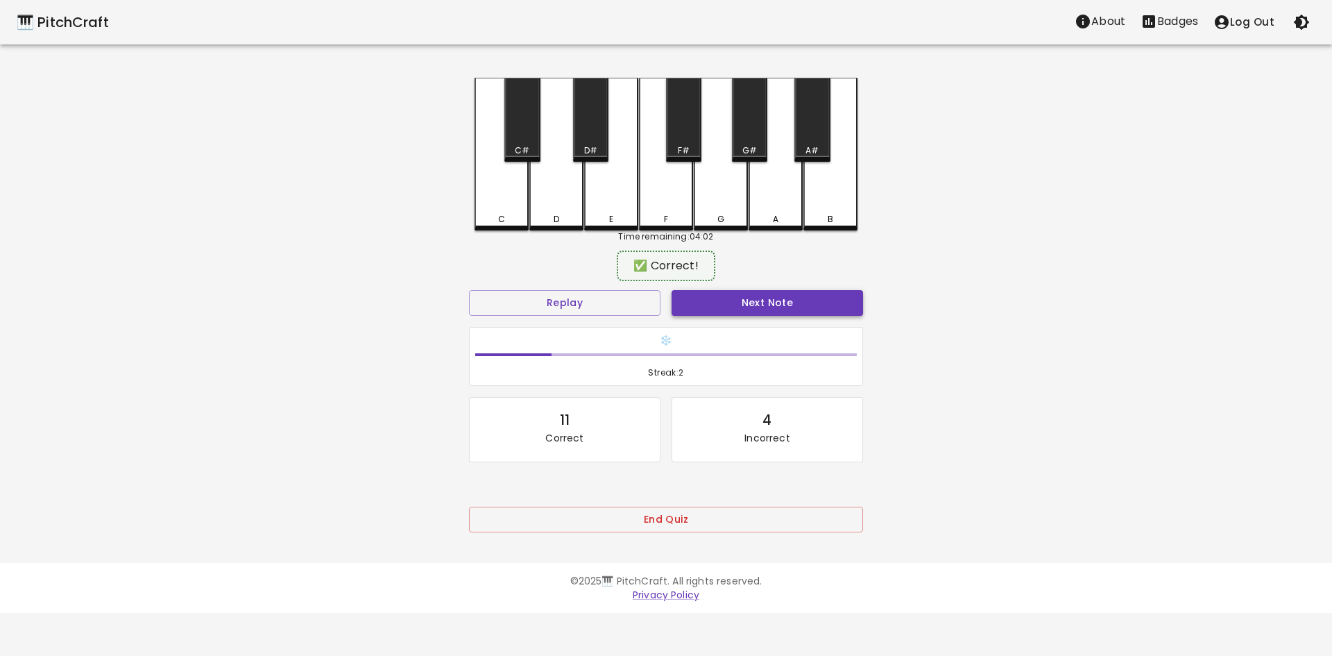
click at [783, 303] on button "Next Note" at bounding box center [768, 303] width 192 height 26
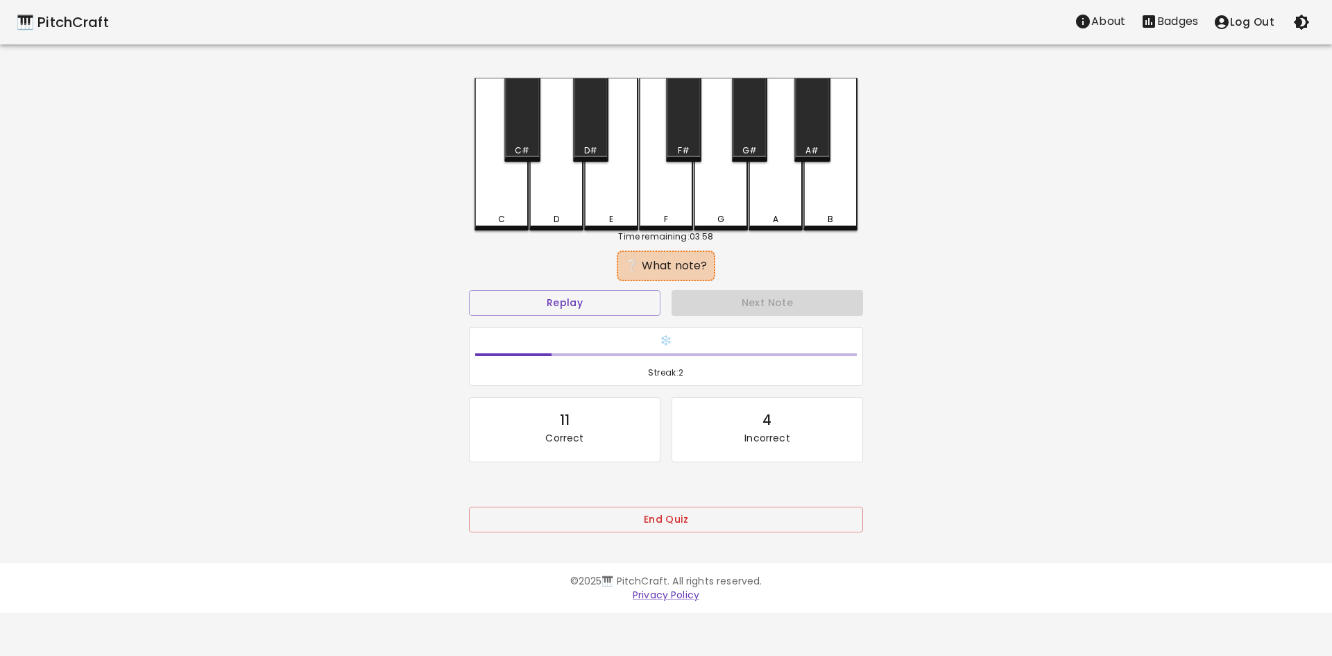
click at [617, 203] on div "E" at bounding box center [611, 154] width 54 height 153
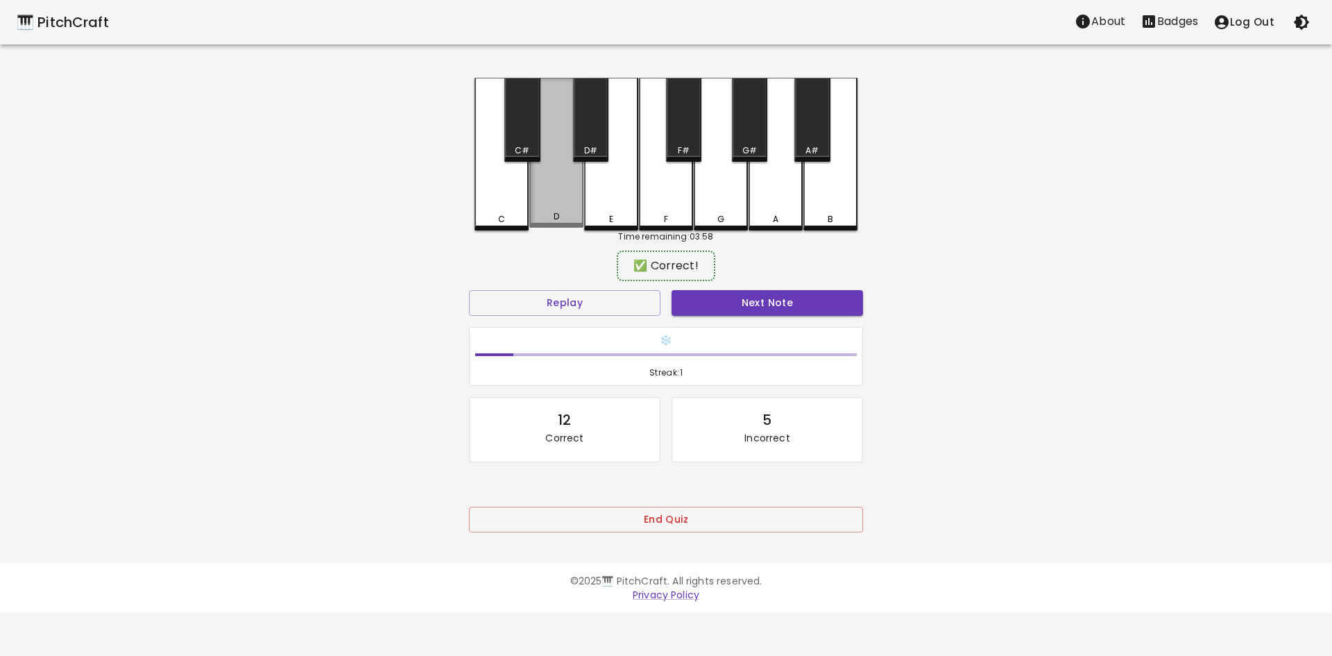
click at [547, 212] on div "D" at bounding box center [556, 153] width 54 height 150
click at [543, 213] on div "D" at bounding box center [556, 219] width 51 height 12
click at [749, 306] on button "Next Note" at bounding box center [768, 303] width 192 height 26
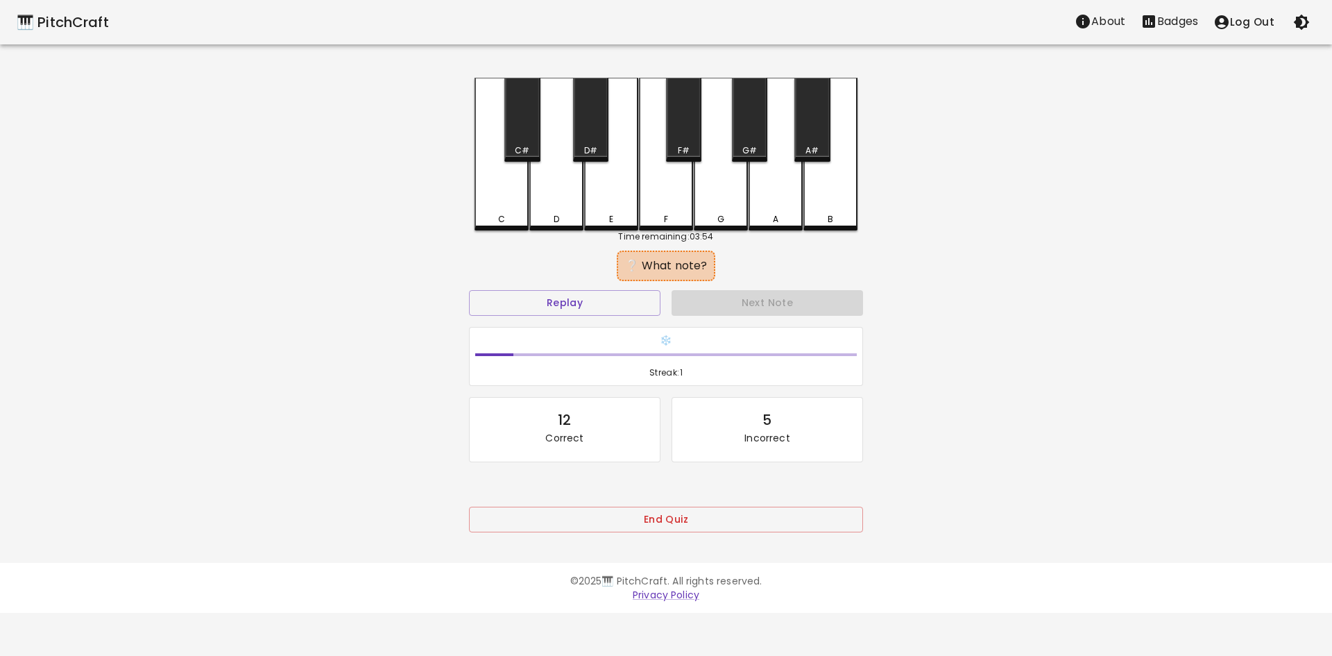
click at [601, 212] on div "E" at bounding box center [611, 154] width 54 height 153
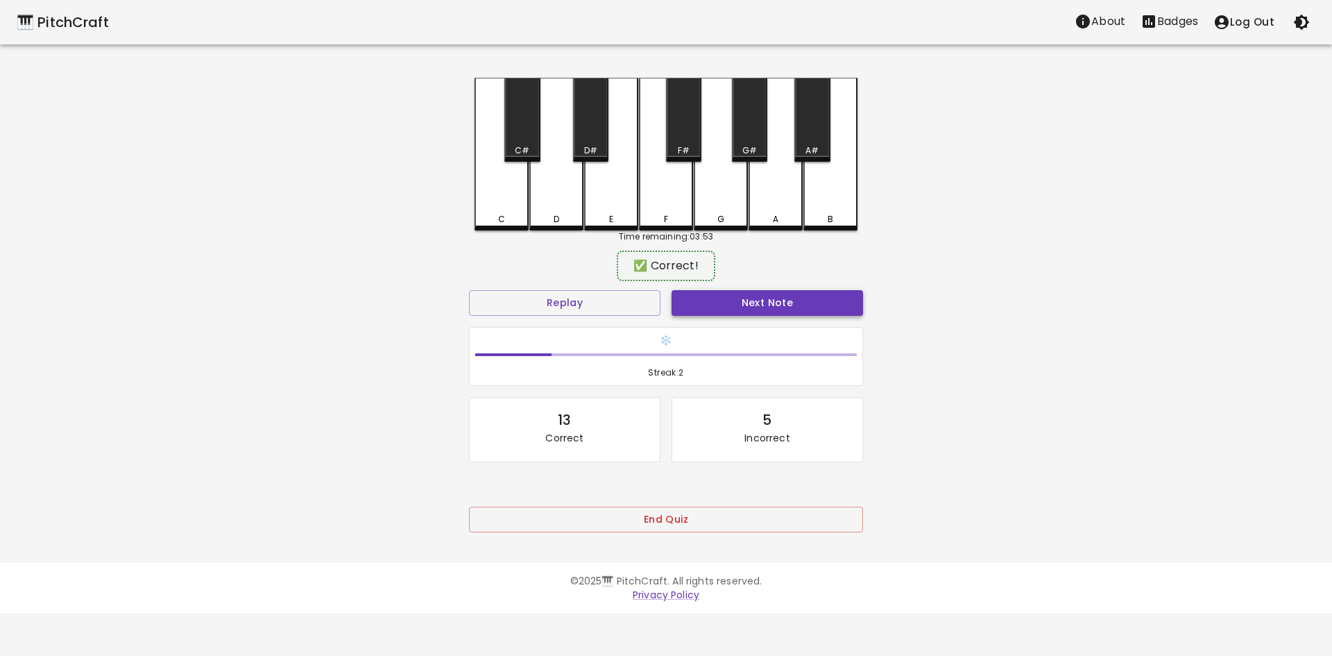
click at [760, 313] on button "Next Note" at bounding box center [768, 303] width 192 height 26
click at [730, 212] on div "G" at bounding box center [721, 153] width 54 height 150
click at [776, 314] on button "Next Note" at bounding box center [768, 303] width 192 height 26
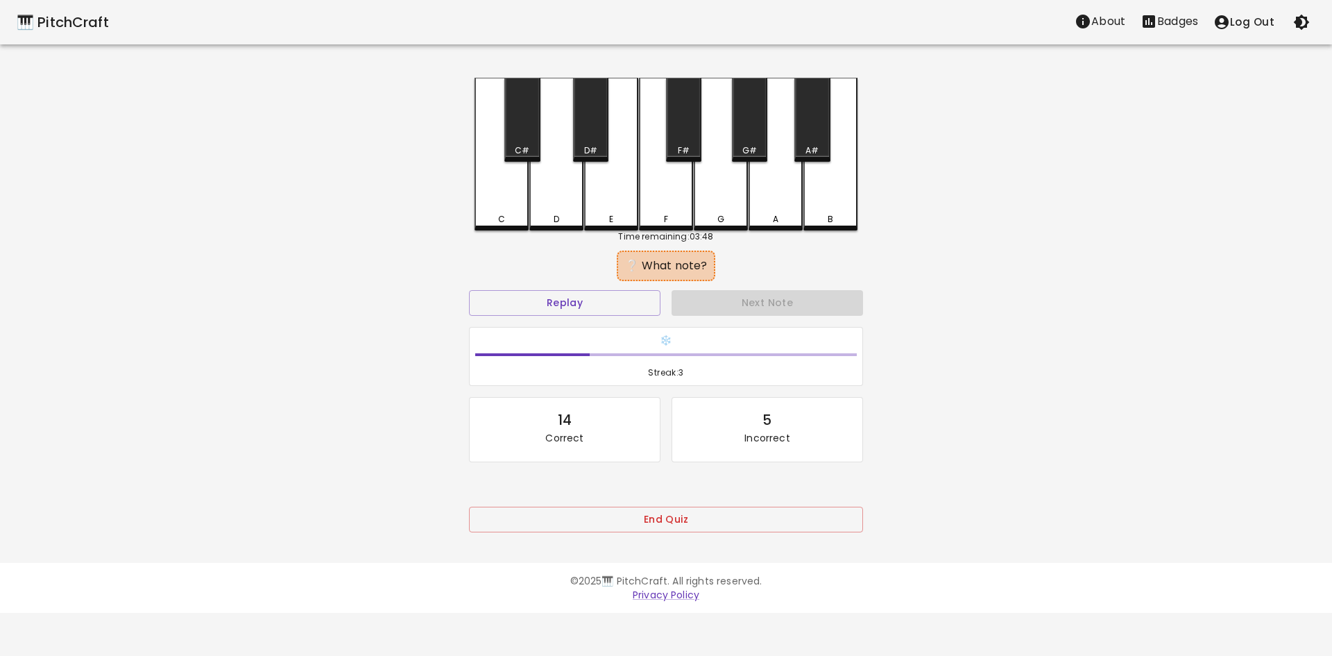
click at [824, 221] on div "B" at bounding box center [830, 219] width 51 height 12
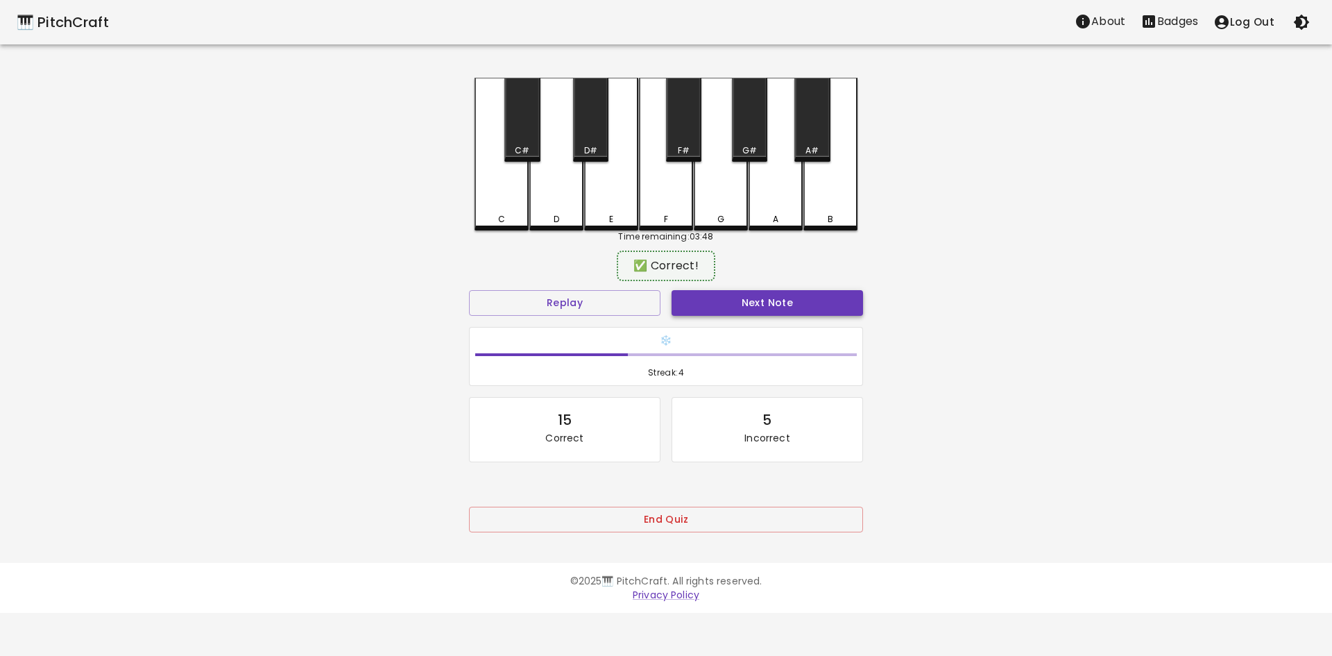
click at [788, 307] on button "Next Note" at bounding box center [768, 303] width 192 height 26
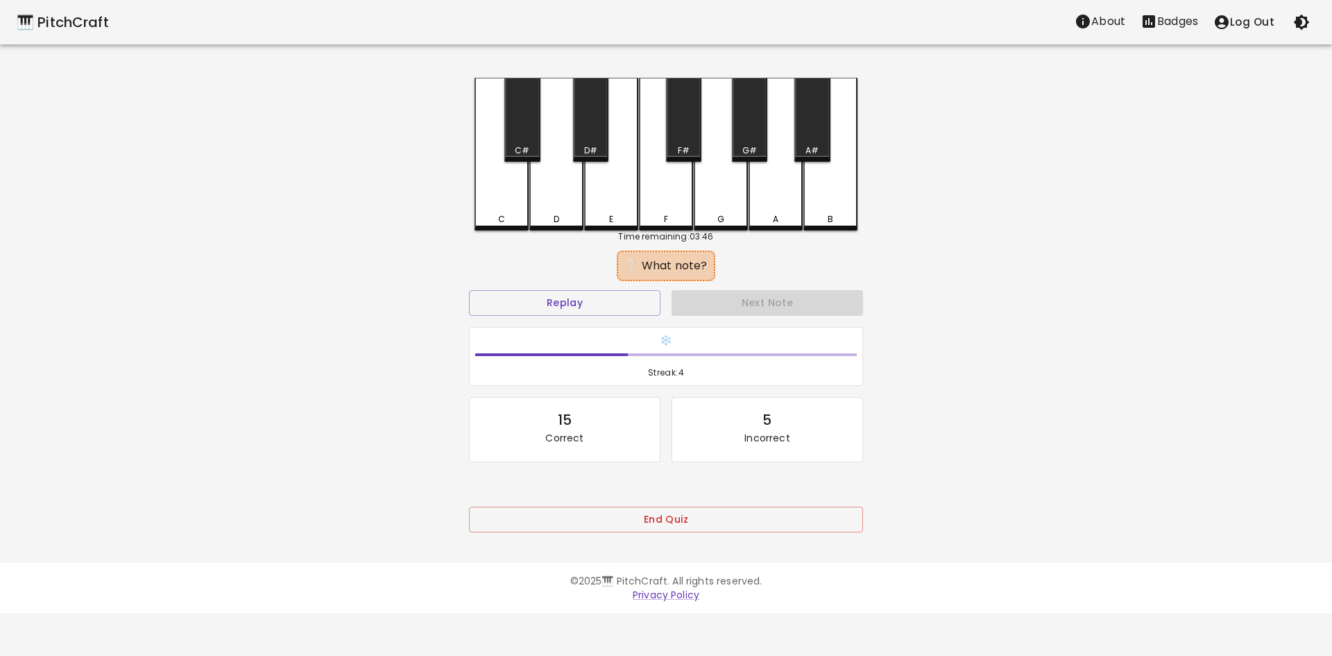
click at [626, 207] on div "E" at bounding box center [611, 154] width 54 height 153
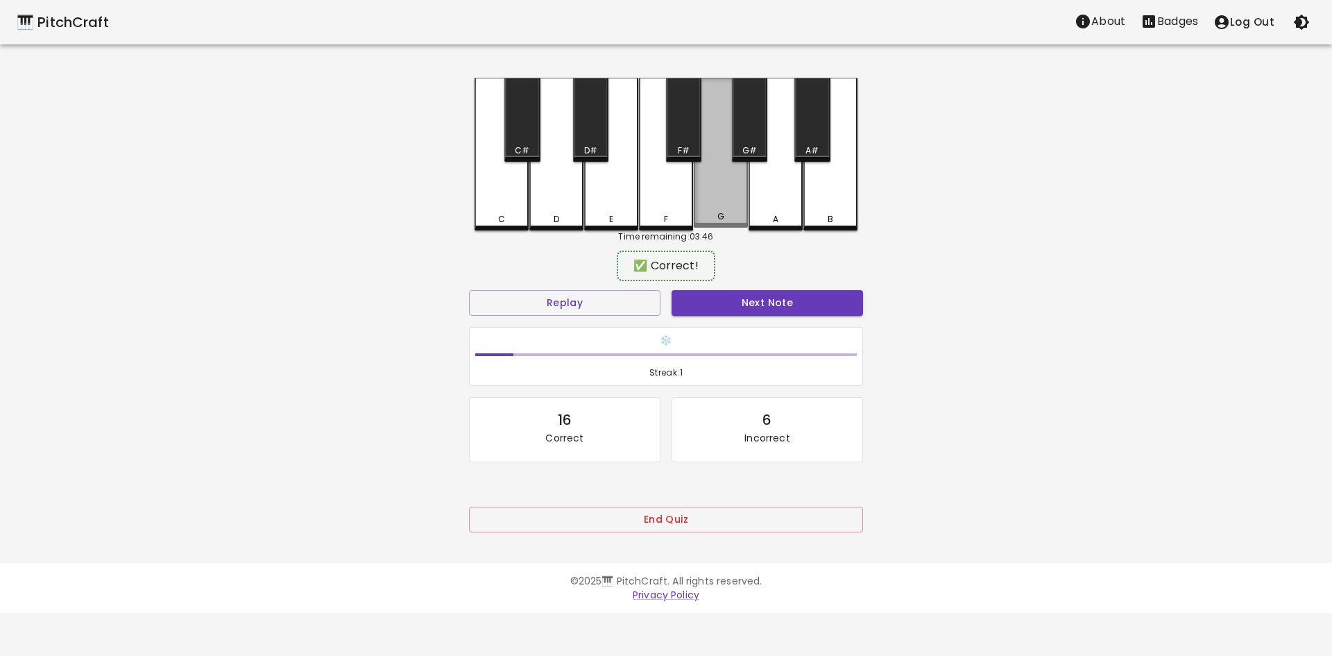
click at [699, 205] on div "G" at bounding box center [721, 153] width 54 height 150
click at [763, 305] on button "Next Note" at bounding box center [768, 303] width 192 height 26
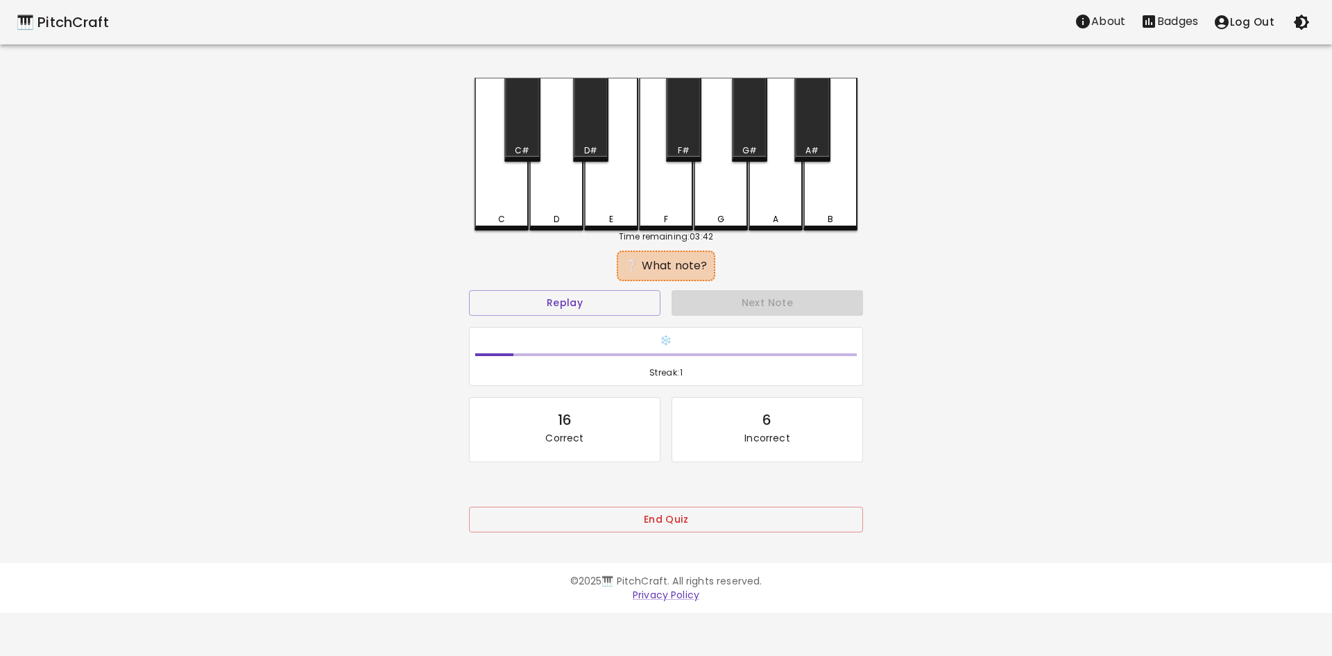
click at [610, 199] on div "E" at bounding box center [611, 154] width 54 height 153
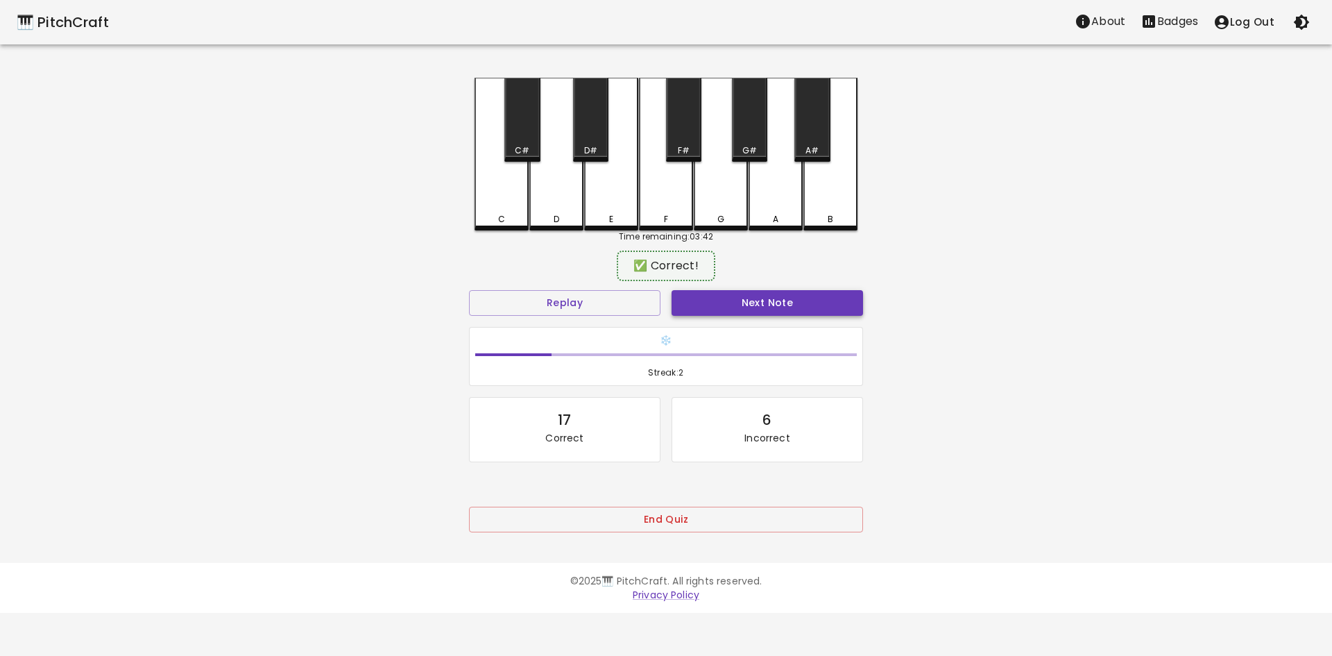
click at [761, 302] on button "Next Note" at bounding box center [768, 303] width 192 height 26
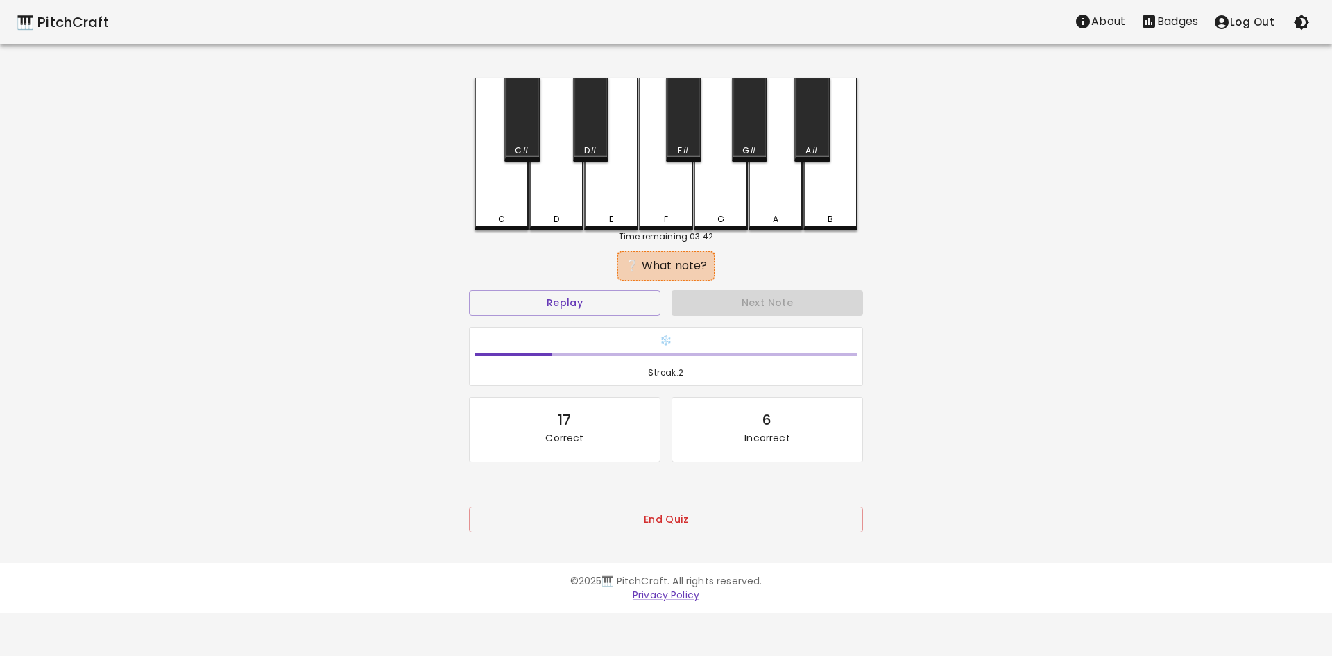
click at [606, 192] on div "E" at bounding box center [611, 154] width 54 height 153
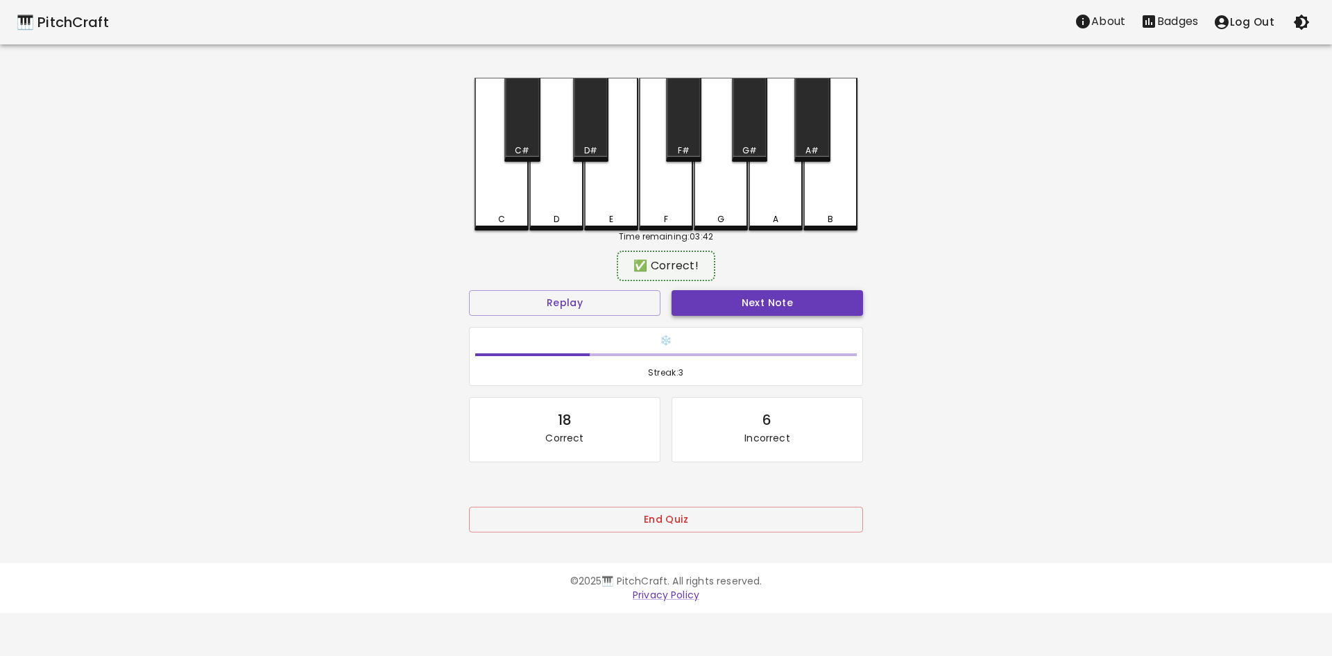
click at [759, 302] on button "Next Note" at bounding box center [768, 303] width 192 height 26
click at [619, 197] on div "E" at bounding box center [611, 153] width 54 height 150
click at [782, 305] on button "Next Note" at bounding box center [768, 303] width 192 height 26
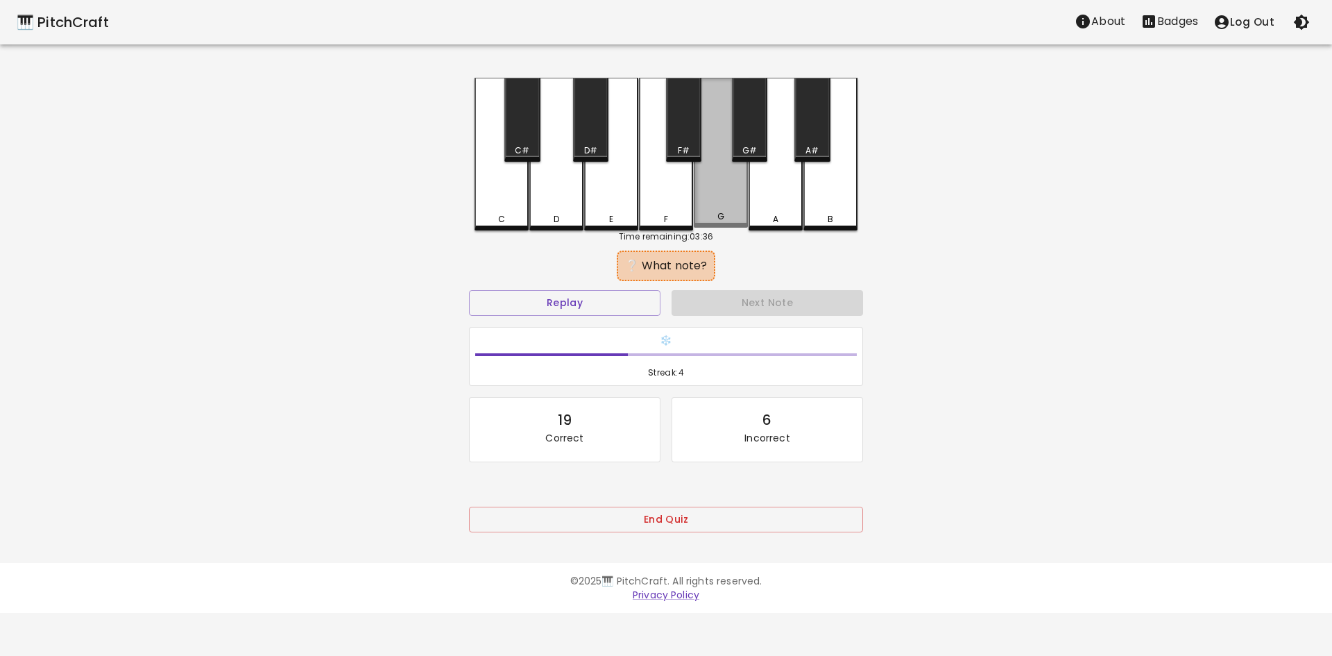
click at [715, 207] on div "G" at bounding box center [721, 153] width 54 height 150
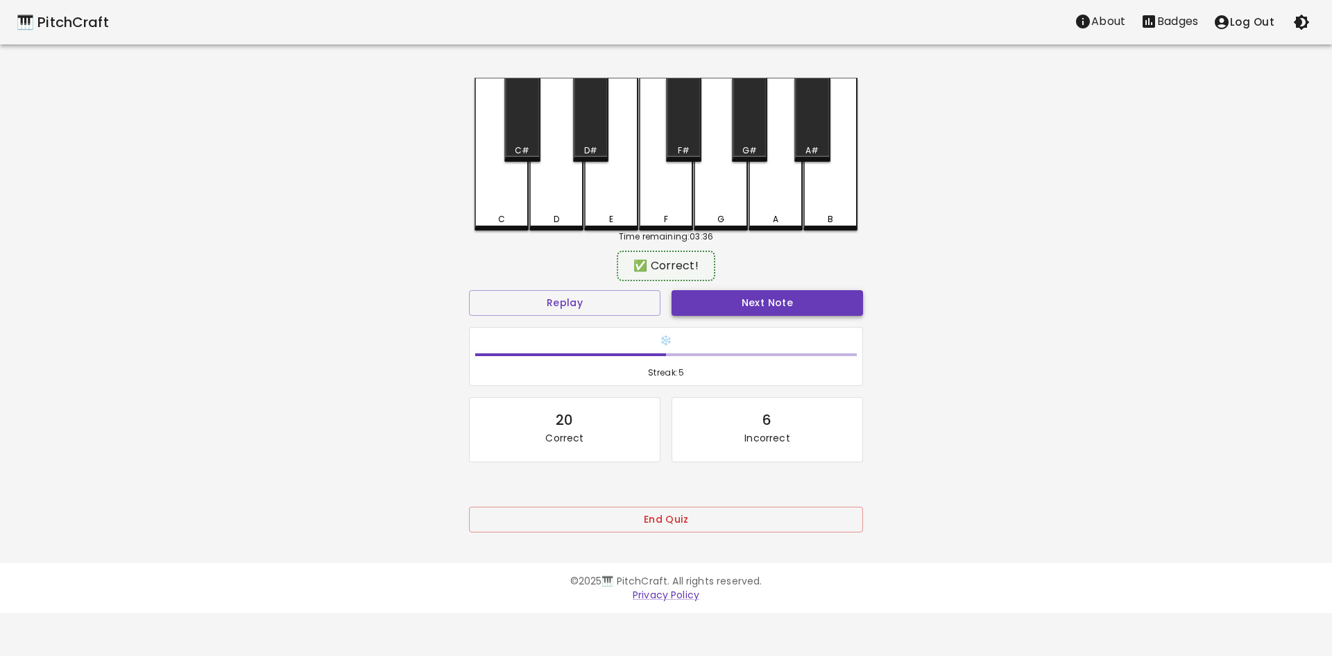
click at [776, 304] on button "Next Note" at bounding box center [768, 303] width 192 height 26
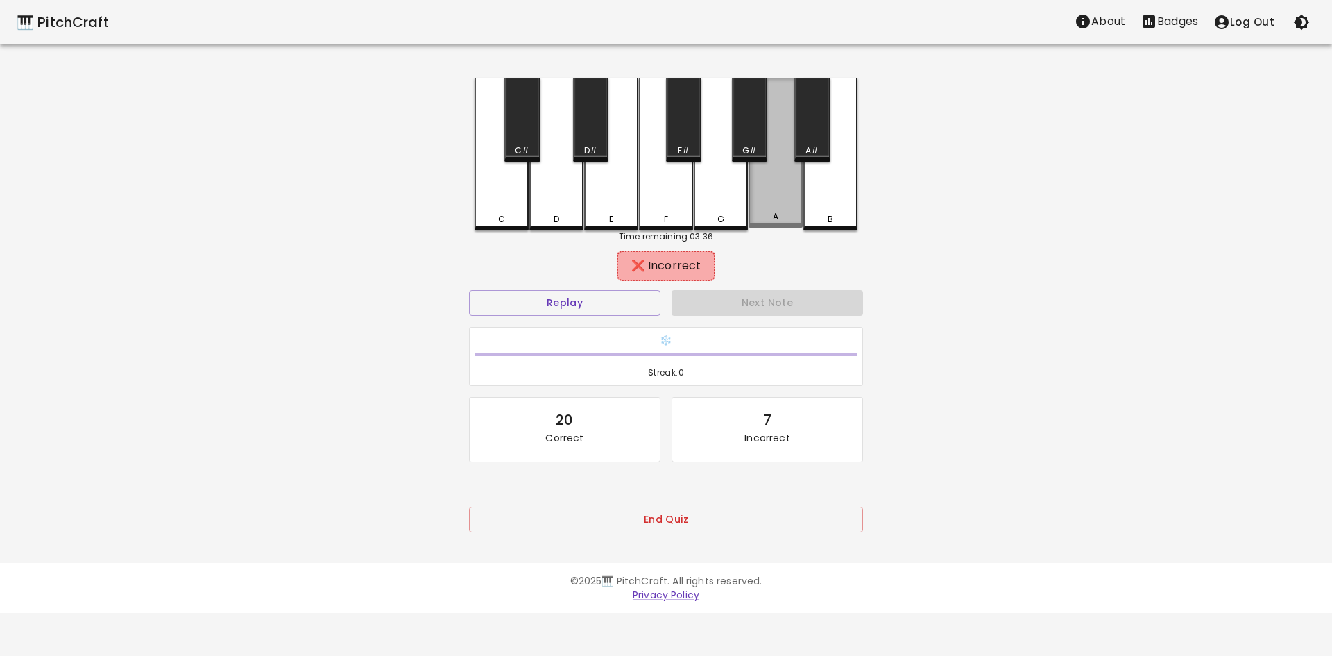
click at [786, 203] on div "A" at bounding box center [776, 153] width 54 height 150
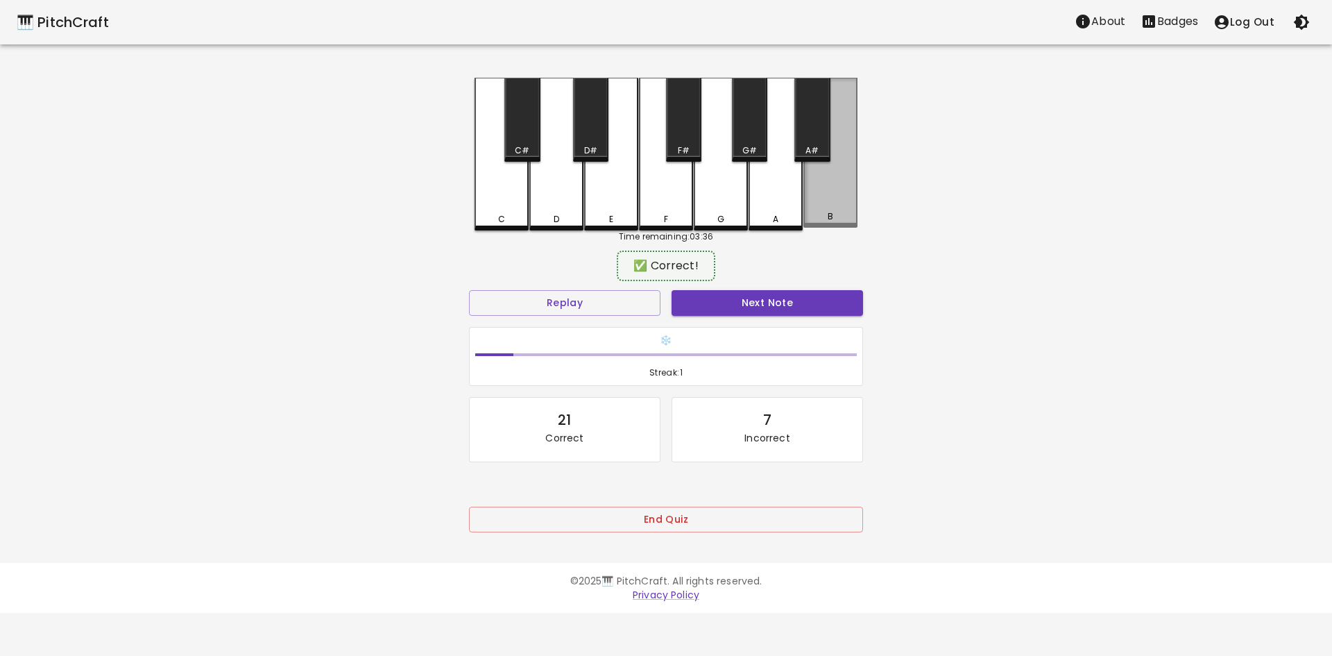
click at [849, 199] on div "B" at bounding box center [831, 153] width 54 height 150
click at [718, 523] on button "End Quiz" at bounding box center [666, 520] width 394 height 26
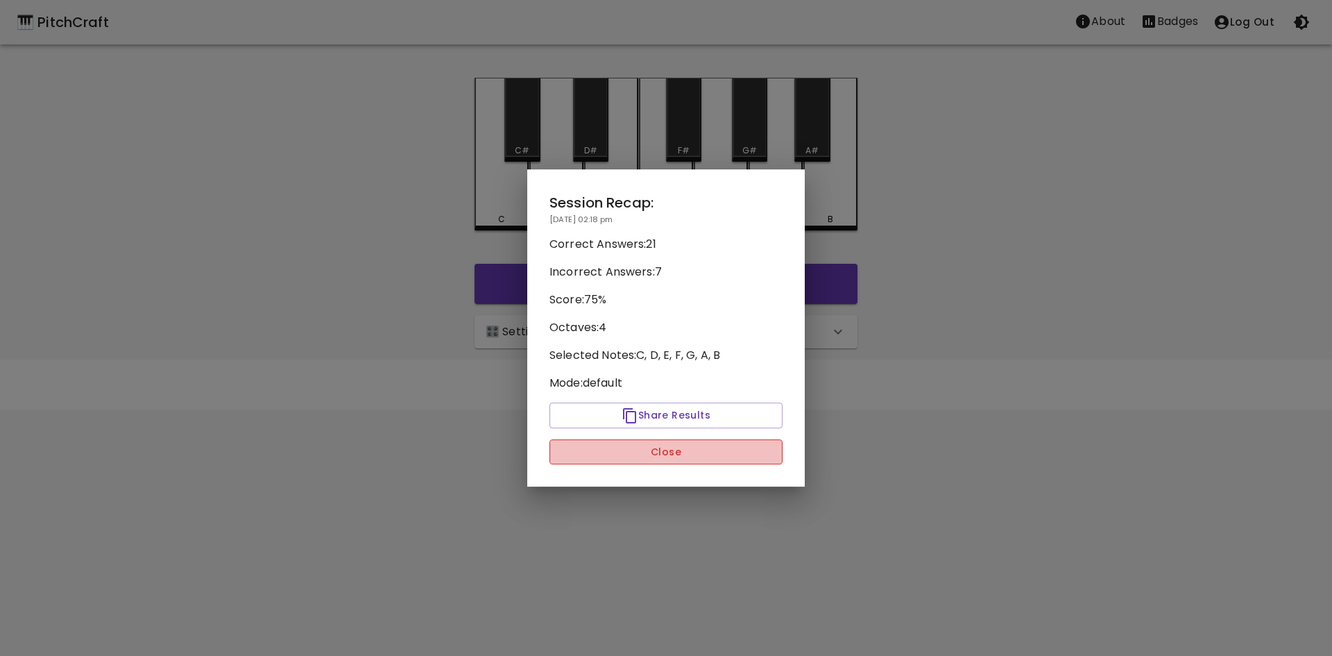
click at [710, 457] on button "Close" at bounding box center [666, 452] width 233 height 26
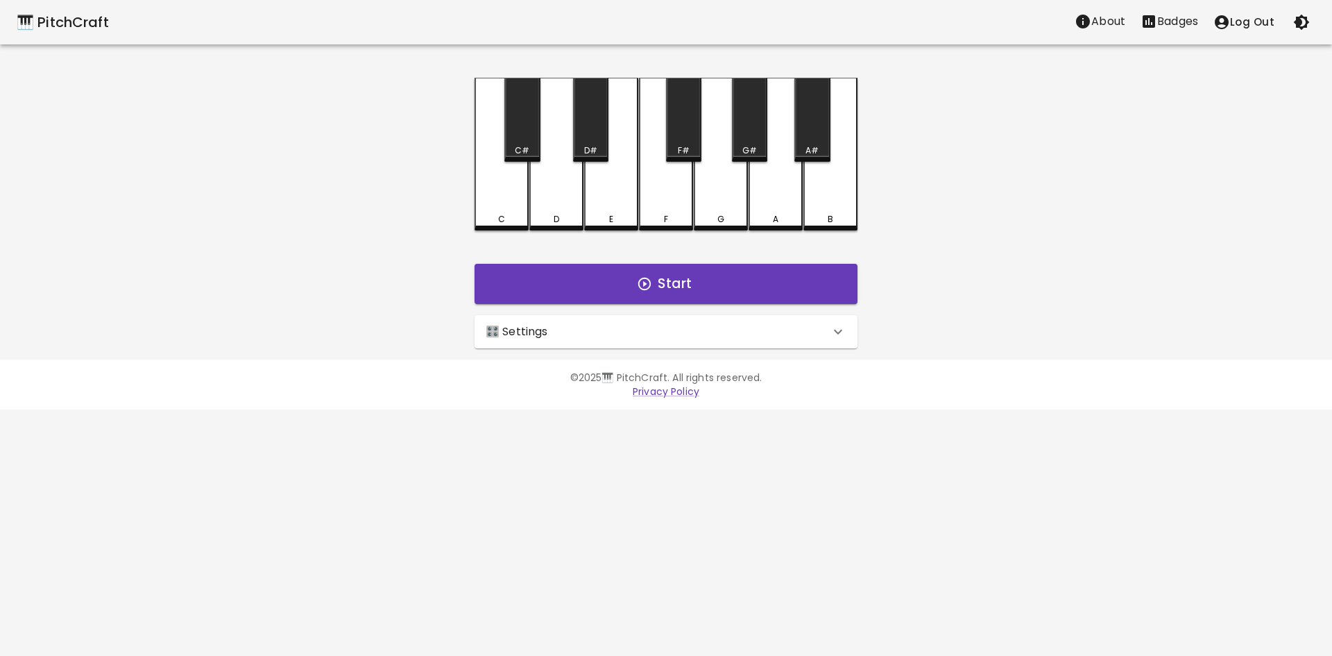
click at [642, 339] on div "🎛️ Settings" at bounding box center [658, 331] width 344 height 17
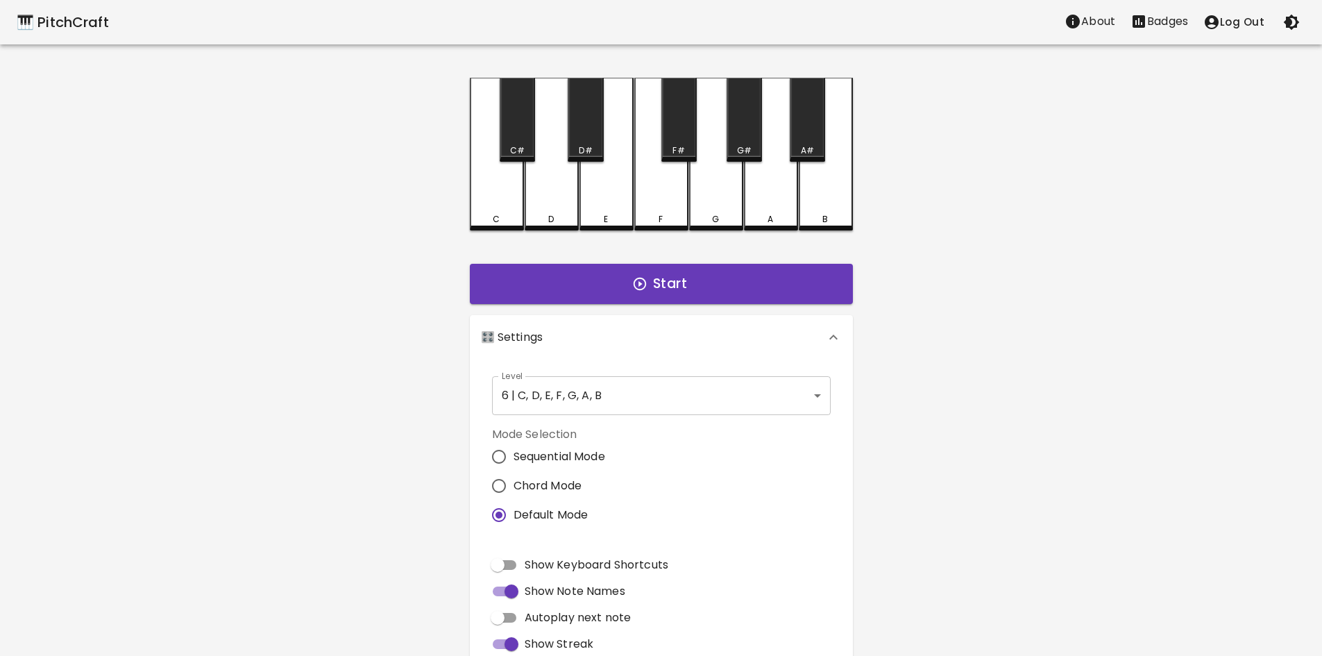
scroll to position [185, 0]
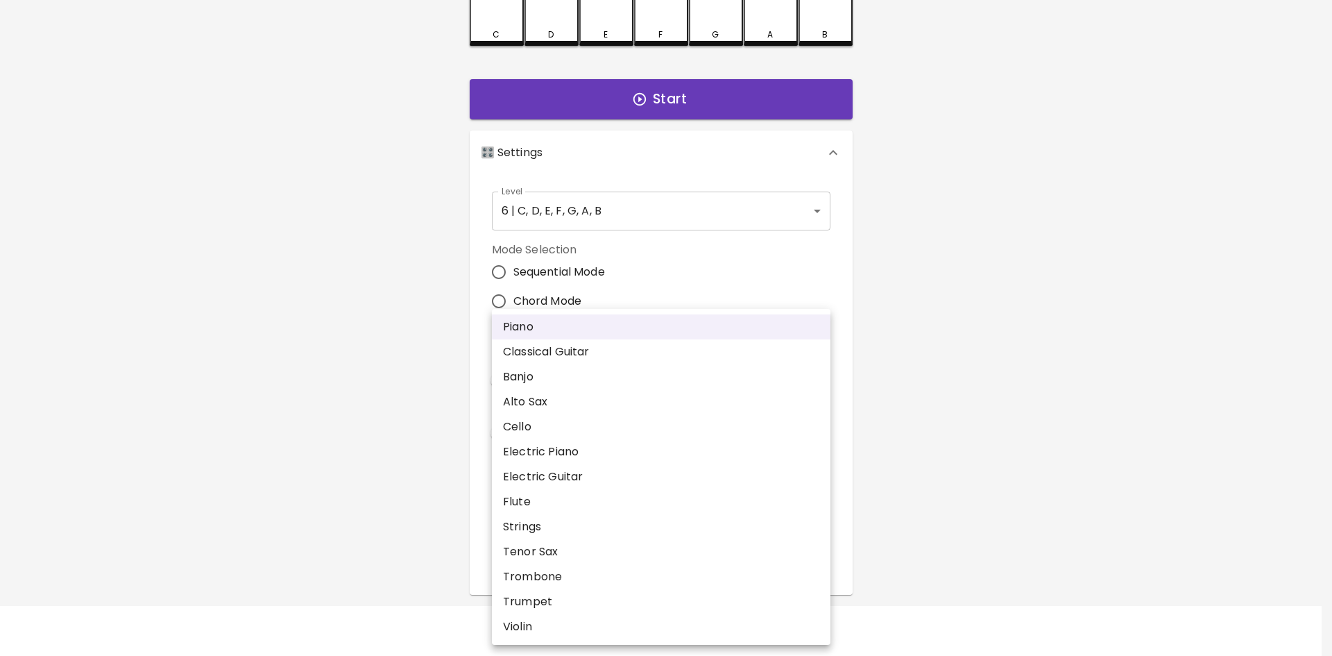
click at [604, 549] on body "🎹 PitchCraft About Badges Log Out C C# D D# E F F# G G# A A# B Start 🎛️ Setting…" at bounding box center [666, 235] width 1332 height 840
click at [1168, 453] on div at bounding box center [666, 328] width 1332 height 656
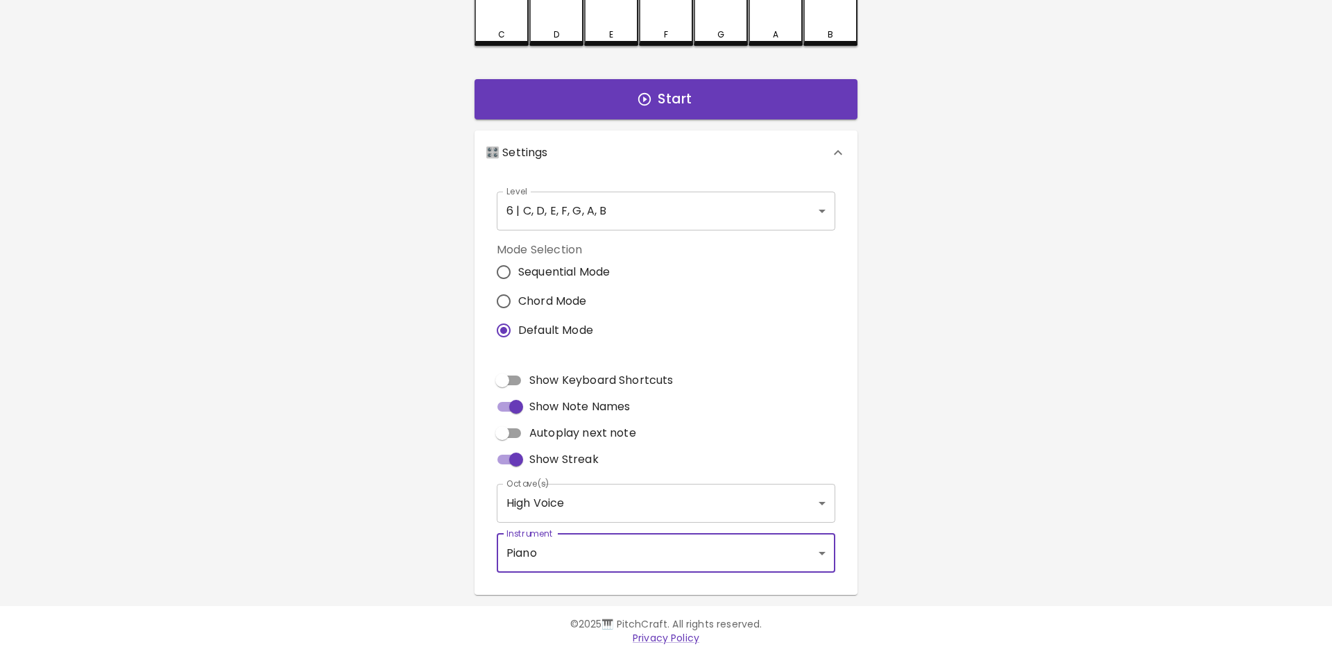
click at [788, 207] on body "🎹 PitchCraft About Badges Log Out C C# D D# E F F# G G# A A# B Start 🎛️ Setting…" at bounding box center [666, 235] width 1332 height 840
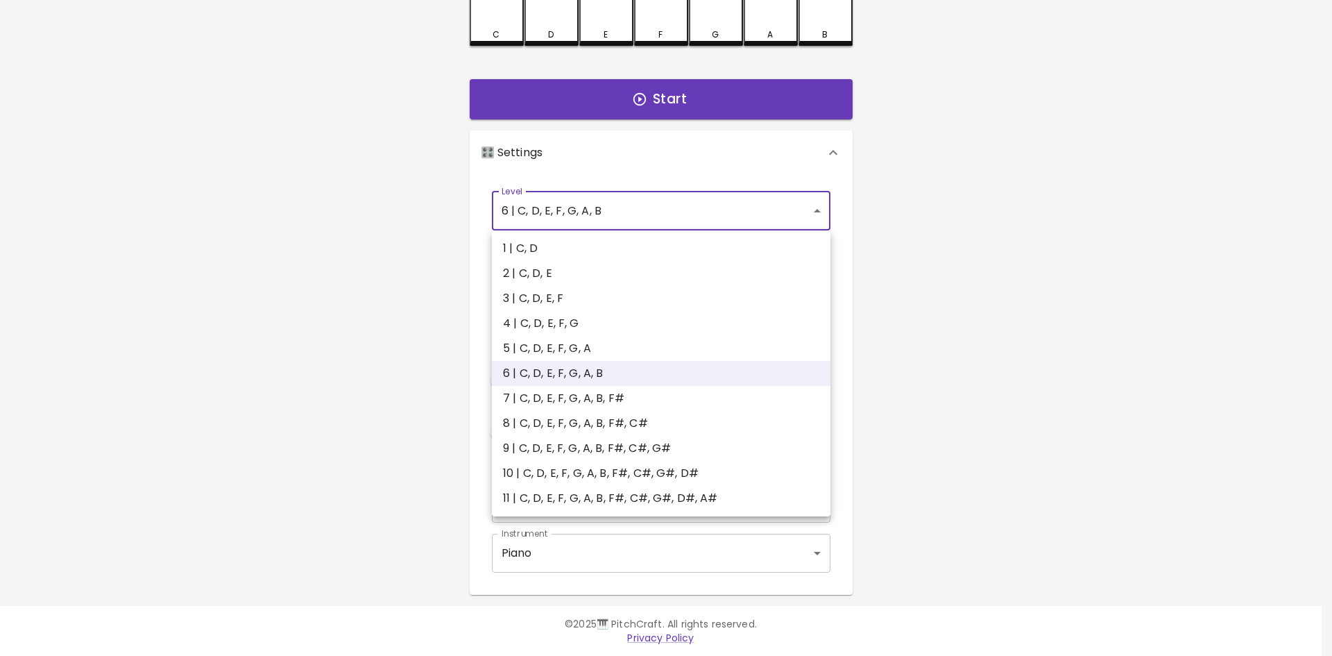
click at [996, 300] on div at bounding box center [666, 328] width 1332 height 656
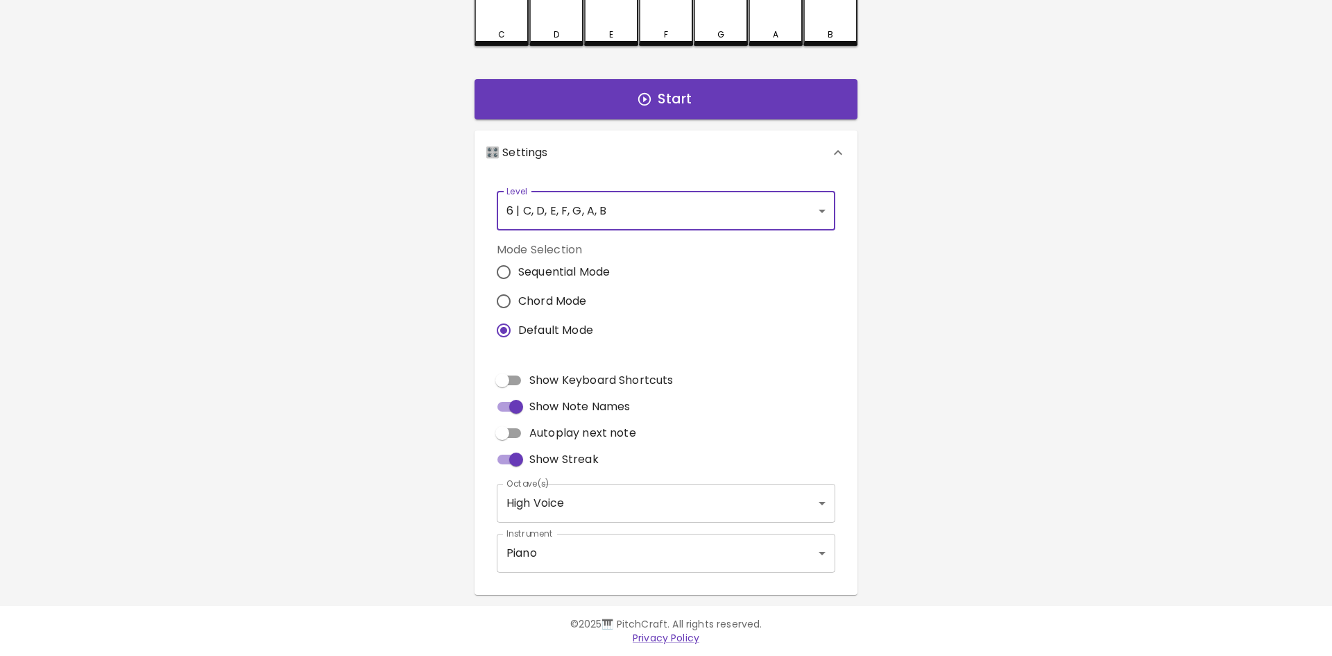
click at [774, 199] on body "🎹 PitchCraft About Badges Log Out C C# D D# E F F# G G# A A# B Start 🎛️ Setting…" at bounding box center [666, 235] width 1332 height 840
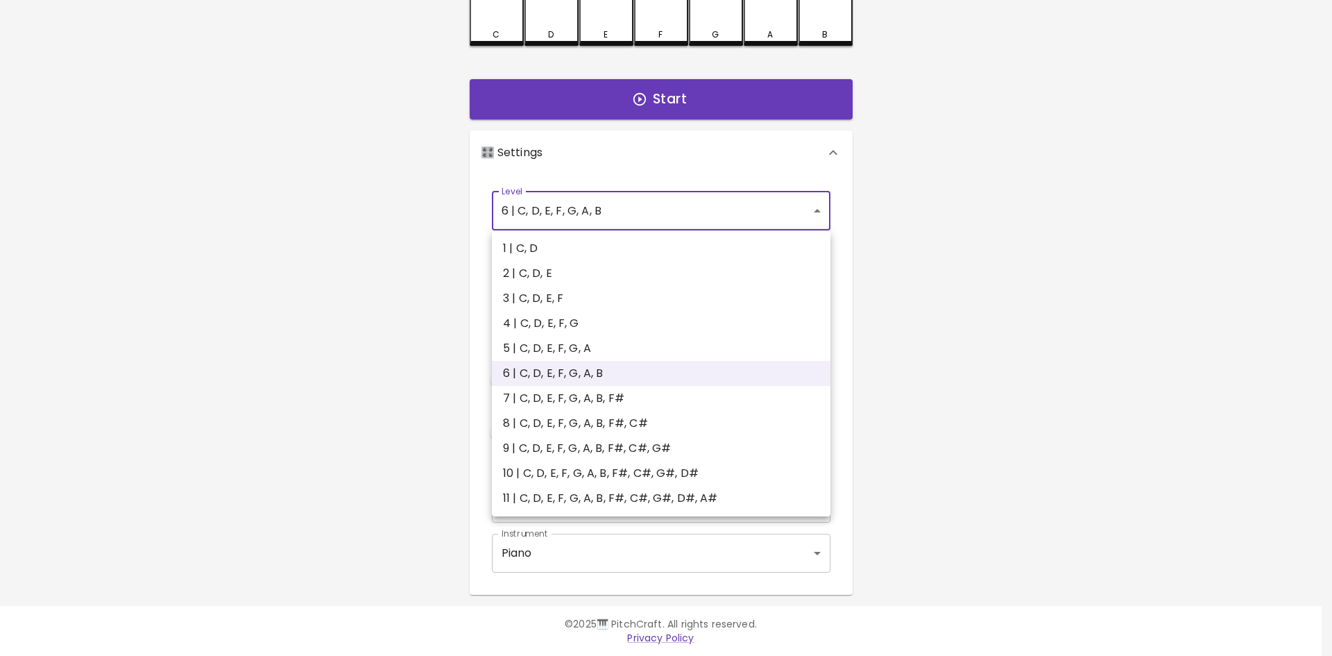
drag, startPoint x: 1048, startPoint y: 396, endPoint x: 1045, endPoint y: 383, distance: 13.5
click at [1049, 396] on div at bounding box center [666, 328] width 1332 height 656
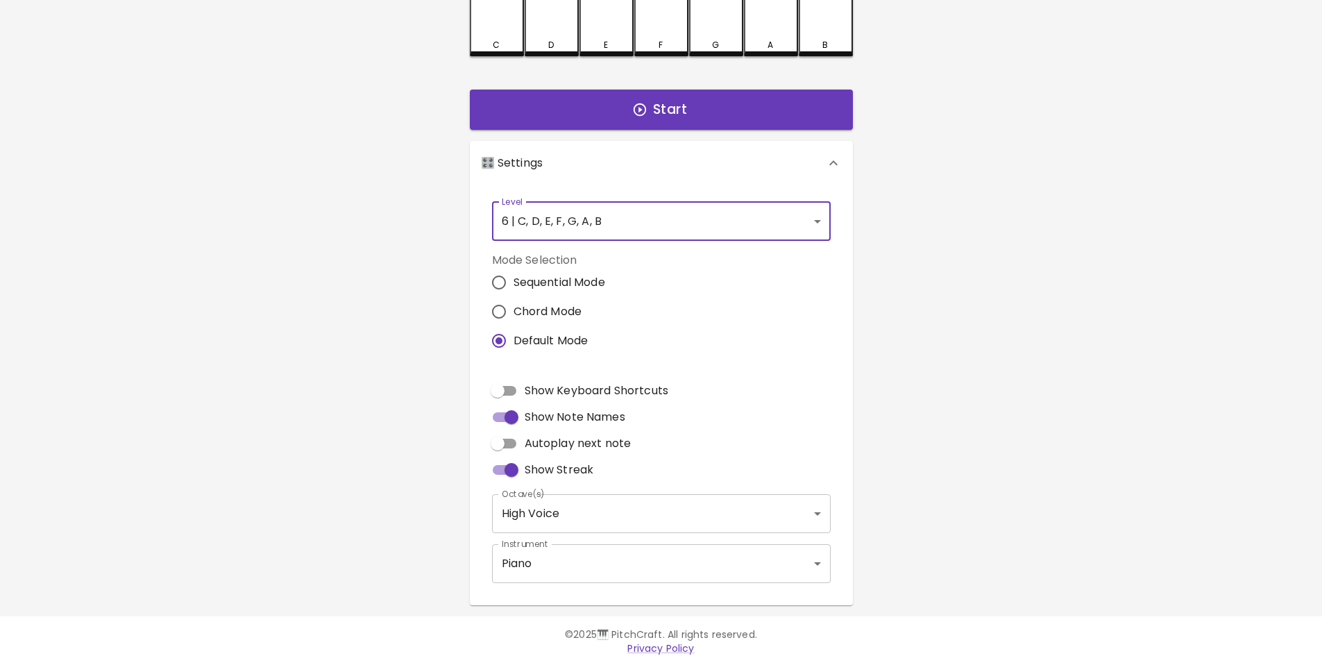
scroll to position [0, 0]
